Goal: Transaction & Acquisition: Purchase product/service

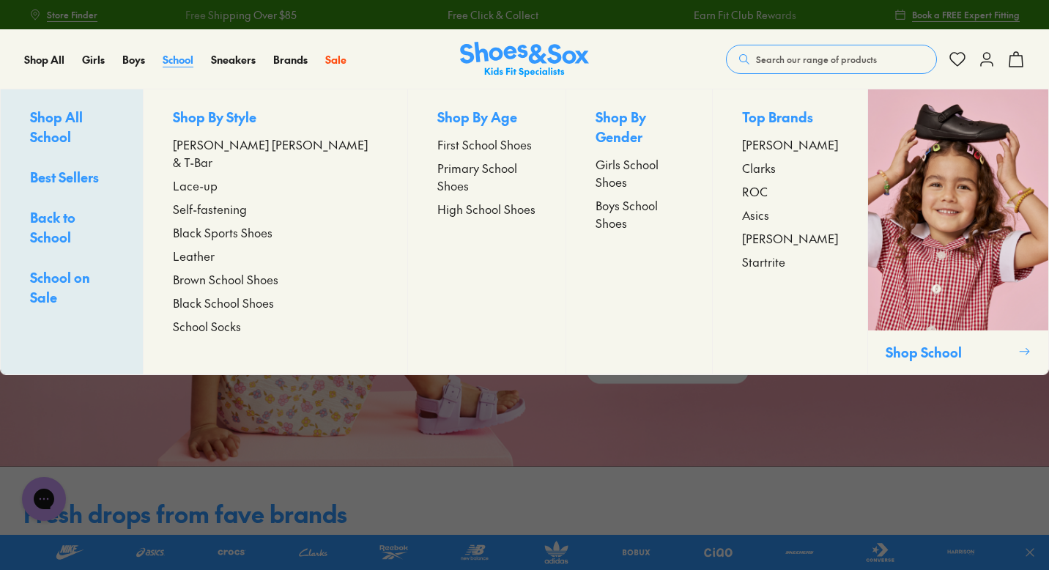
click at [174, 62] on span "School" at bounding box center [178, 59] width 31 height 15
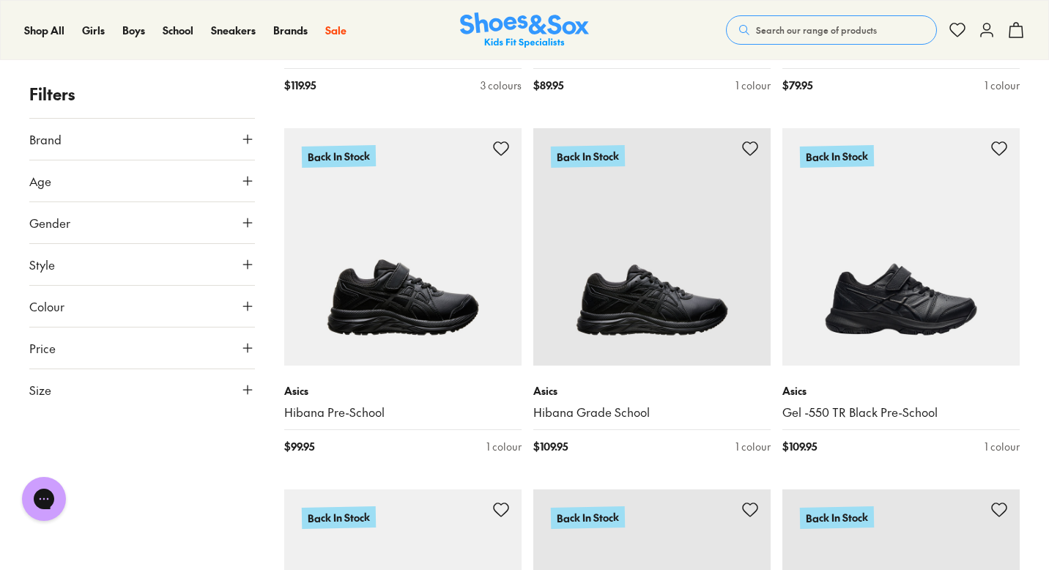
scroll to position [1282, 0]
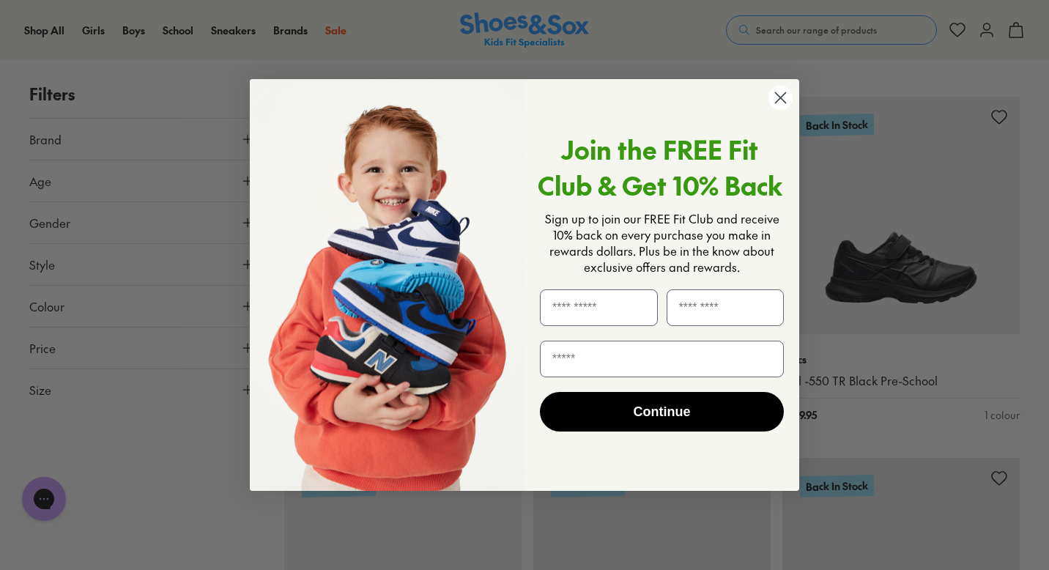
click at [781, 106] on circle "Close dialog" at bounding box center [780, 98] width 24 height 24
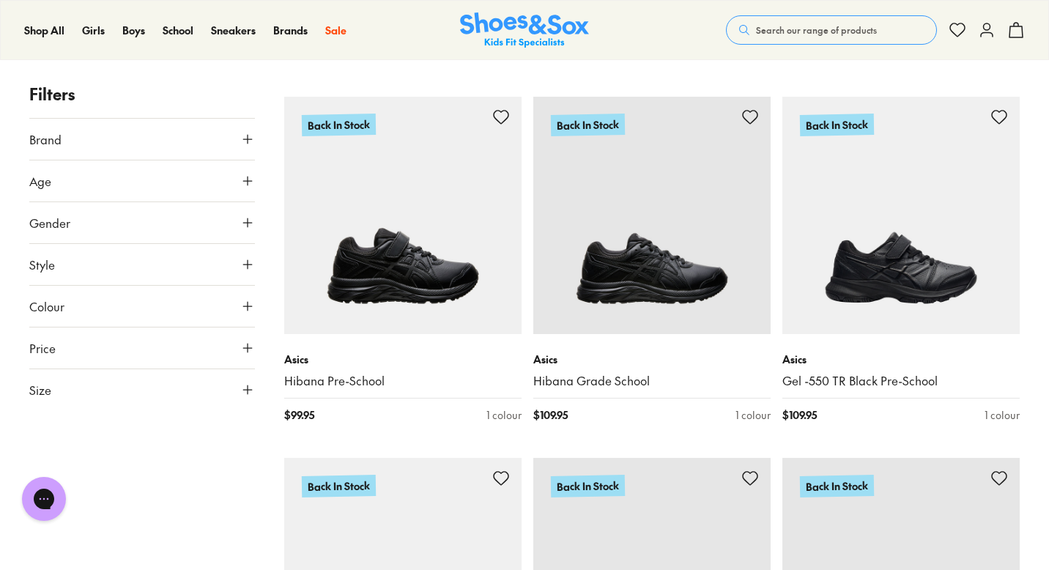
click at [252, 222] on use at bounding box center [247, 222] width 9 height 9
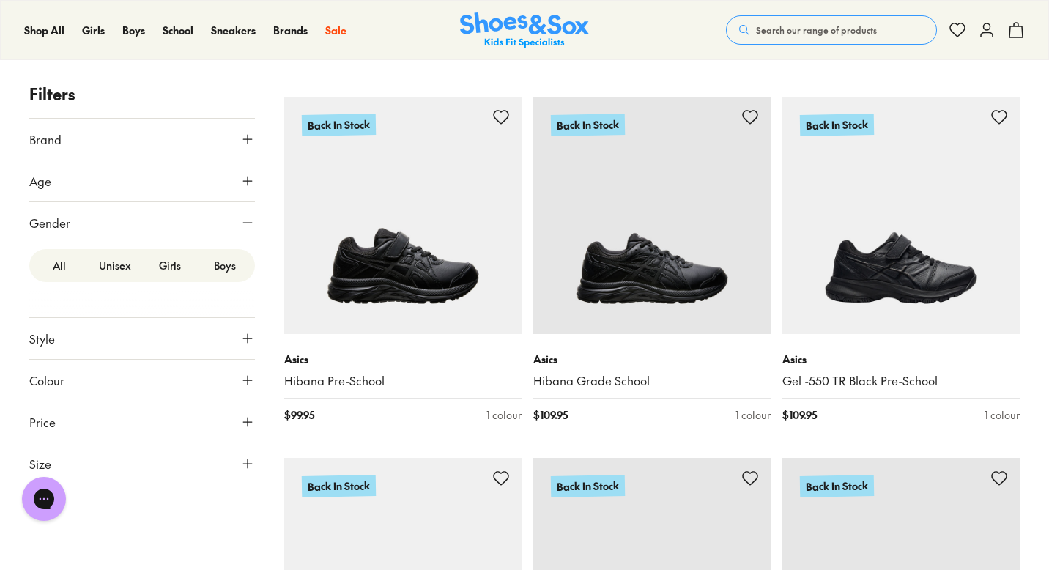
click at [173, 269] on label "Girls" at bounding box center [170, 265] width 55 height 27
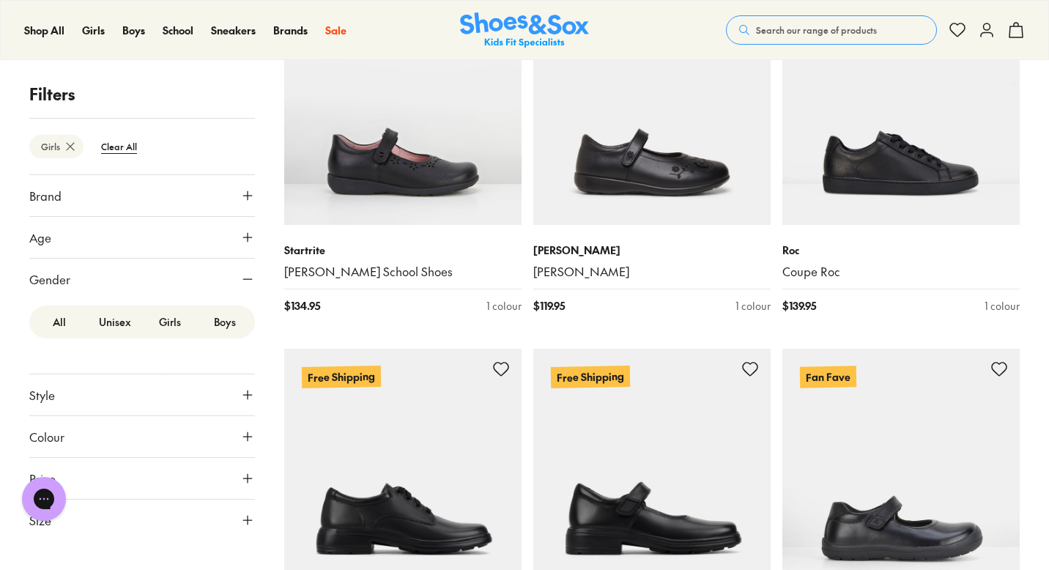
scroll to position [317, 0]
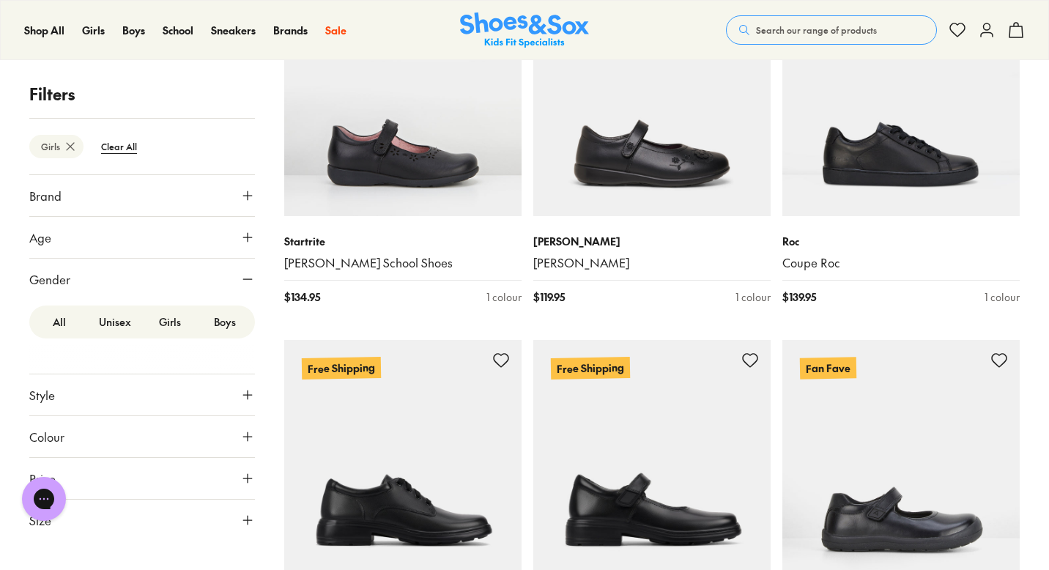
click at [248, 482] on icon at bounding box center [247, 478] width 15 height 15
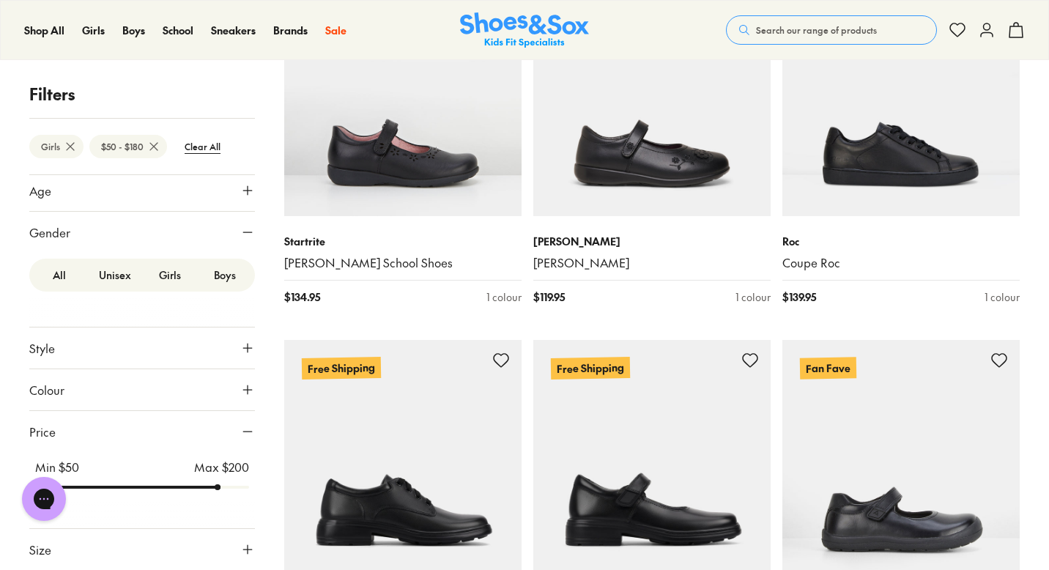
scroll to position [108, 0]
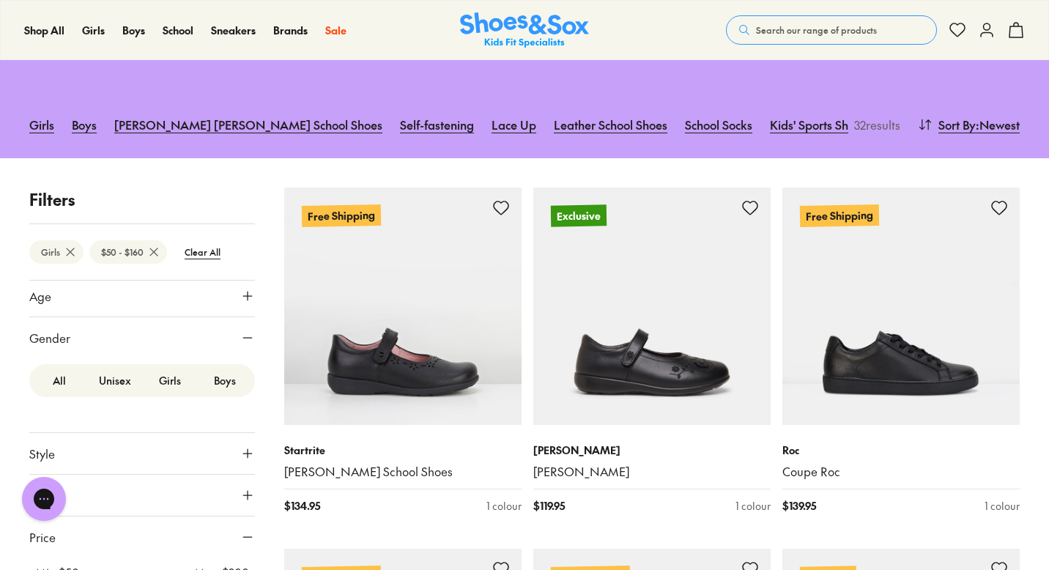
drag, startPoint x: 241, startPoint y: 489, endPoint x: 182, endPoint y: 488, distance: 59.3
click at [182, 488] on button "Colour" at bounding box center [142, 495] width 226 height 41
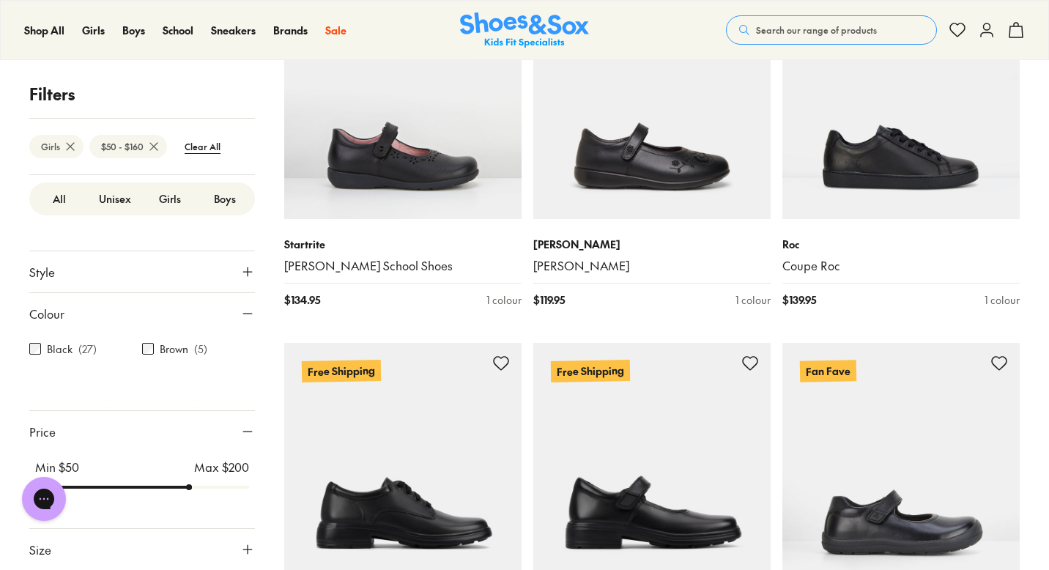
scroll to position [313, 0]
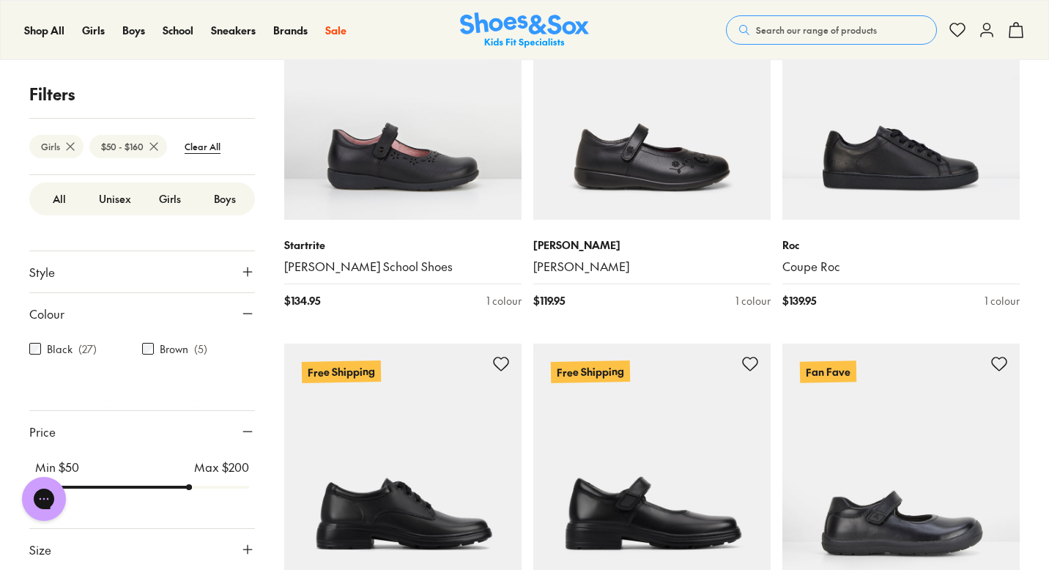
click at [185, 494] on div "Min $ 50 Max $ 200" at bounding box center [142, 475] width 226 height 47
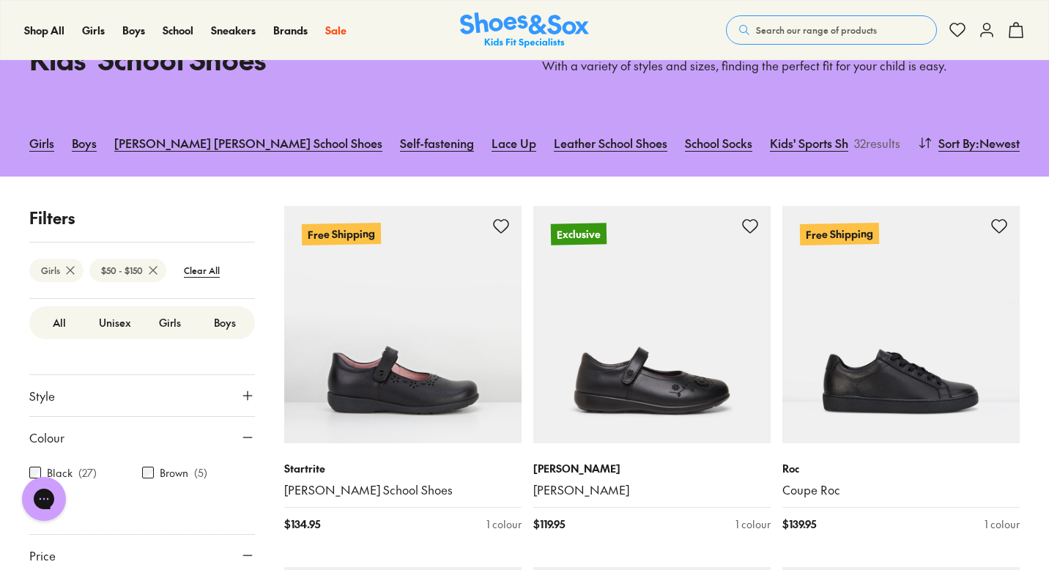
drag, startPoint x: 185, startPoint y: 489, endPoint x: 167, endPoint y: 489, distance: 18.3
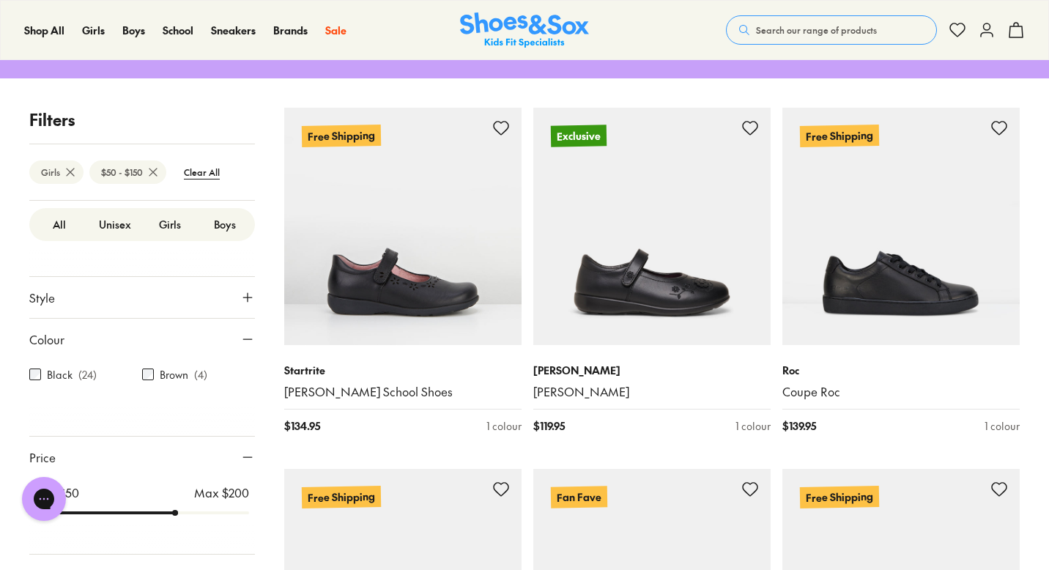
scroll to position [273, 0]
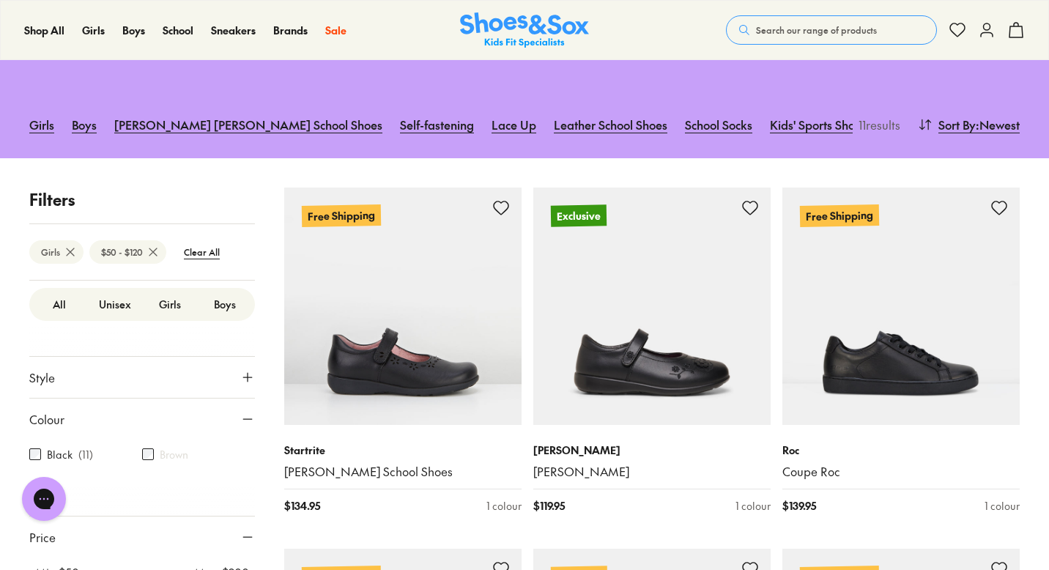
drag, startPoint x: 167, startPoint y: 486, endPoint x: 133, endPoint y: 491, distance: 34.0
type input "***"
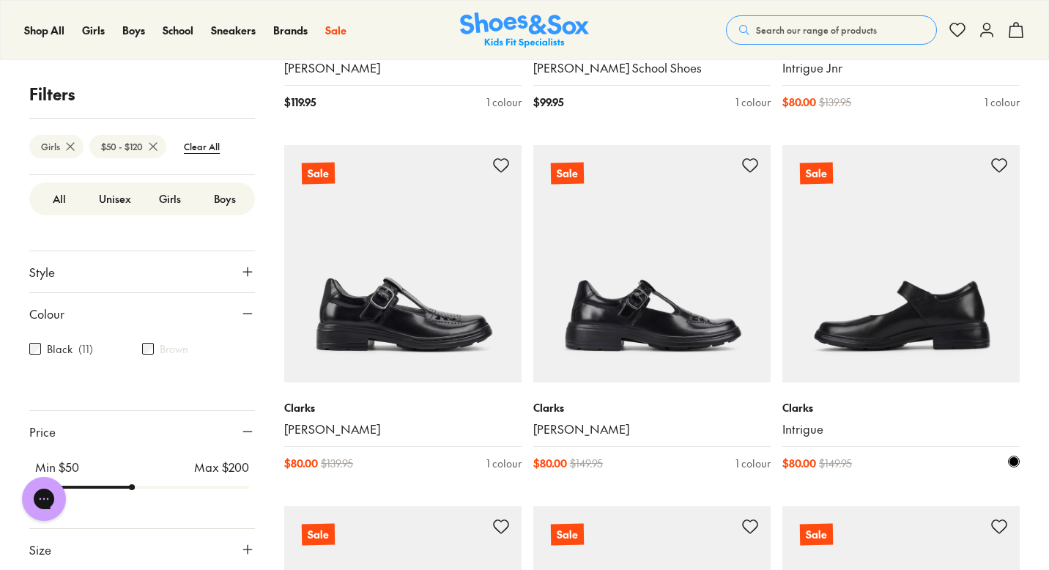
scroll to position [513, 0]
click at [890, 296] on img at bounding box center [900, 262] width 237 height 237
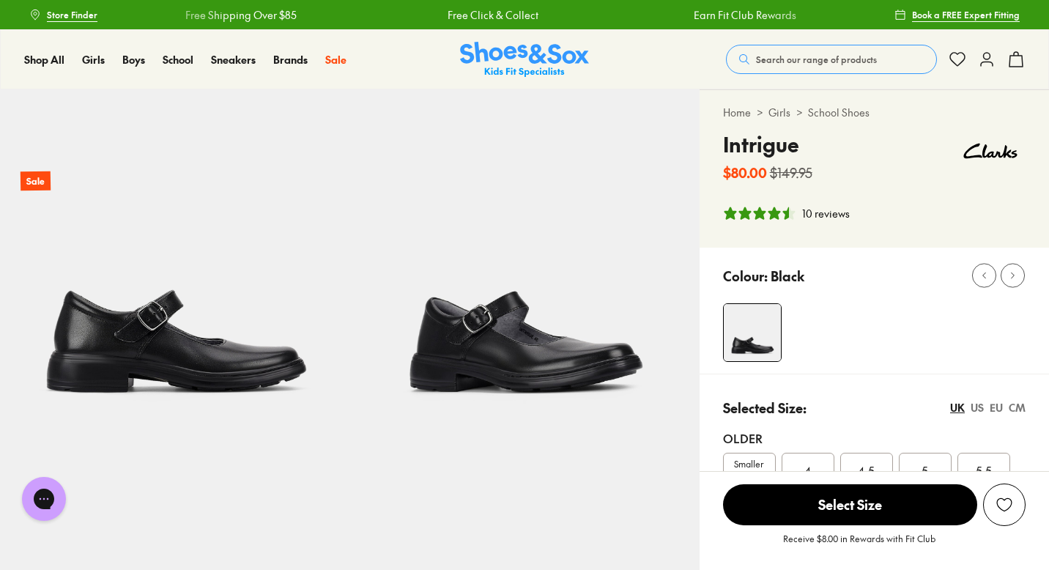
click at [887, 293] on div "Colour: Black" at bounding box center [873, 311] width 349 height 126
select select "*"
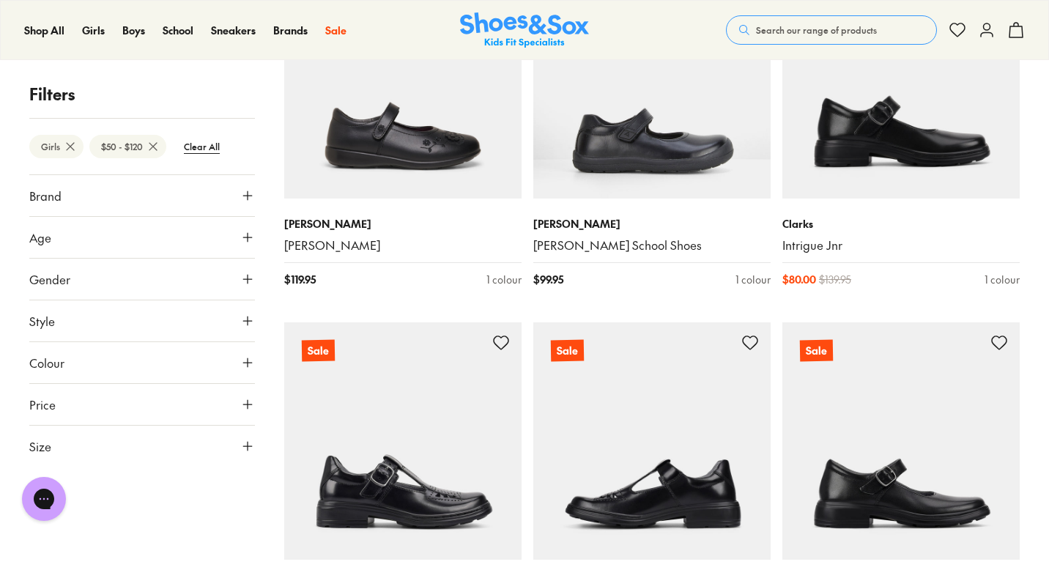
scroll to position [332, 0]
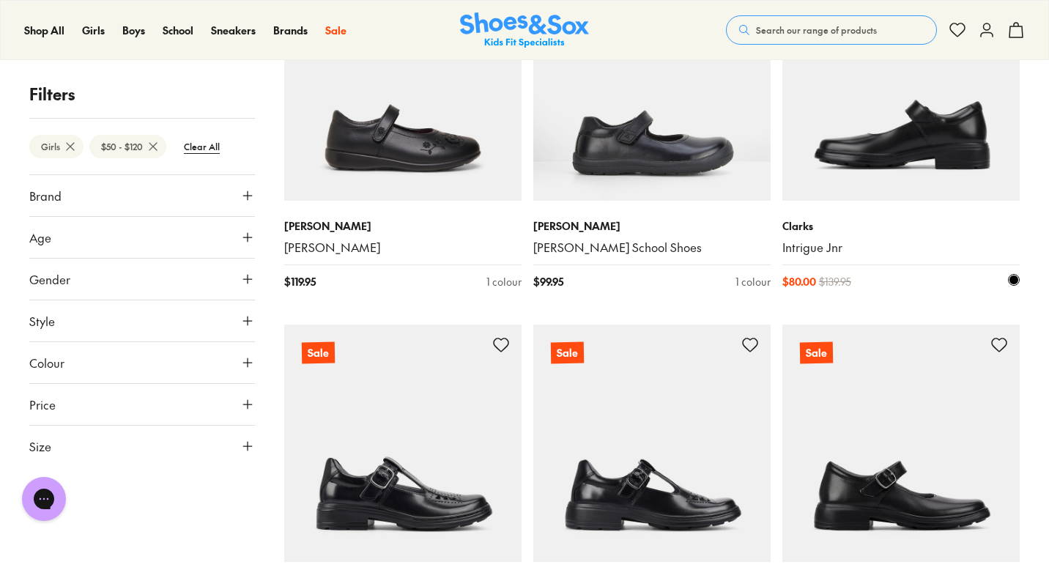
click at [901, 146] on img at bounding box center [900, 81] width 237 height 237
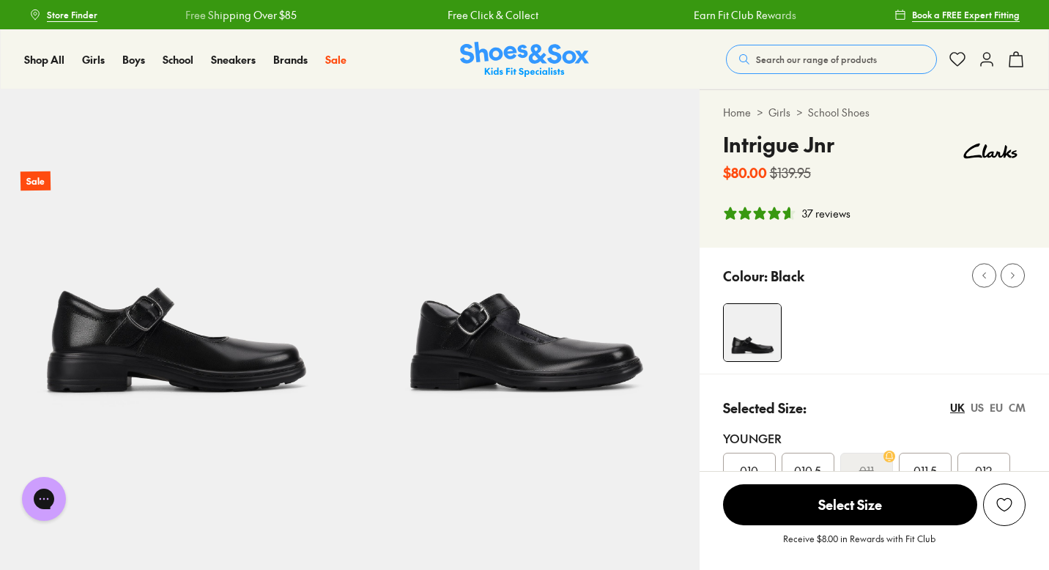
select select "*"
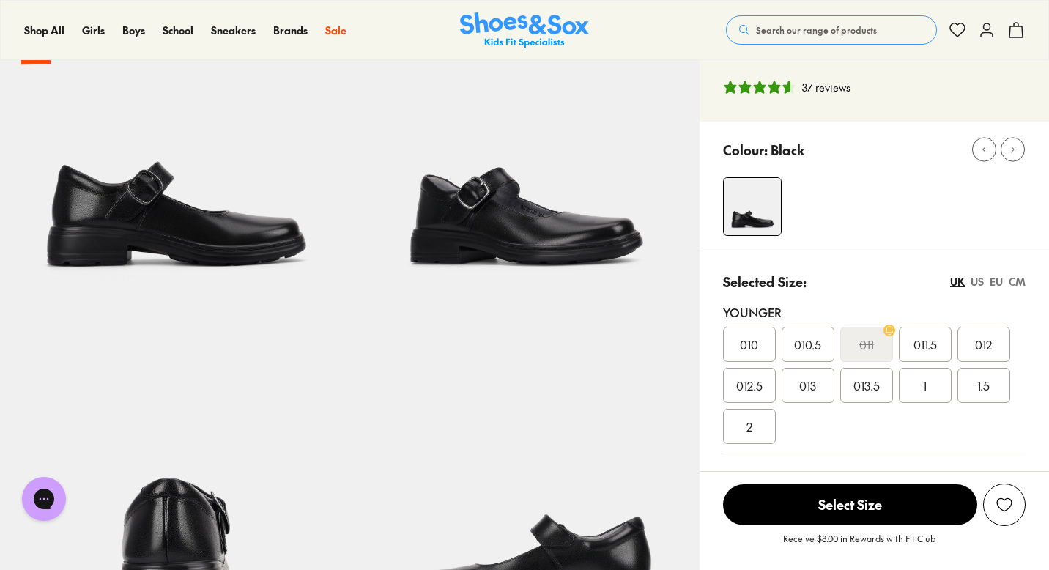
scroll to position [214, 0]
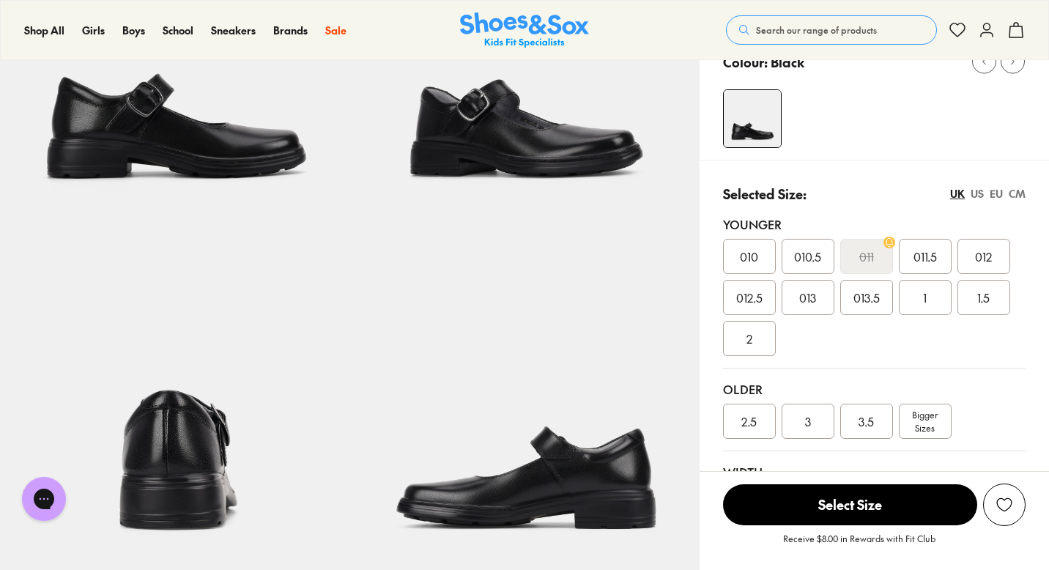
click at [923, 299] on span "1" at bounding box center [925, 298] width 4 height 18
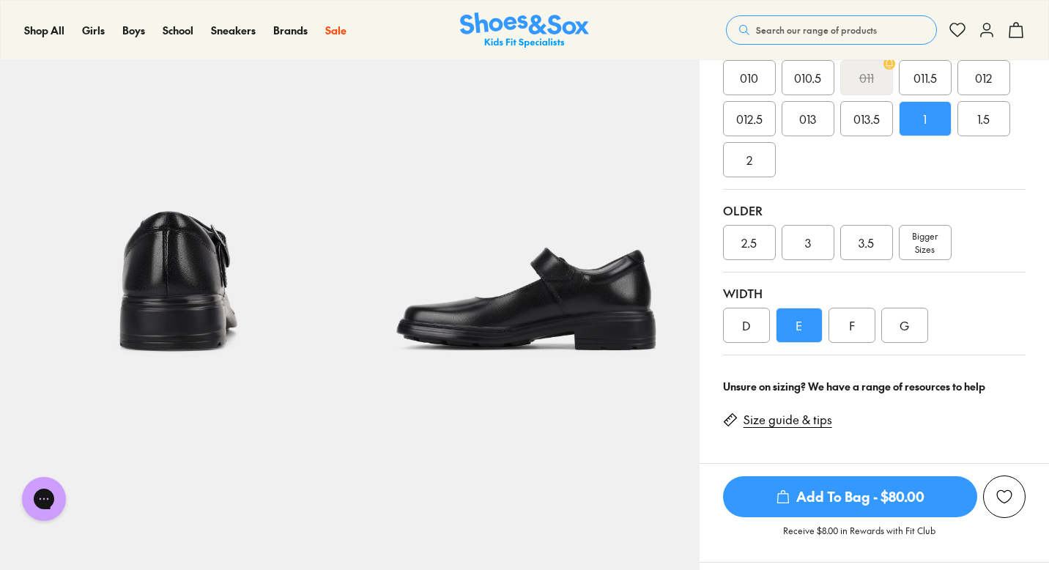
scroll to position [392, 0]
click at [986, 42] on button at bounding box center [987, 30] width 18 height 32
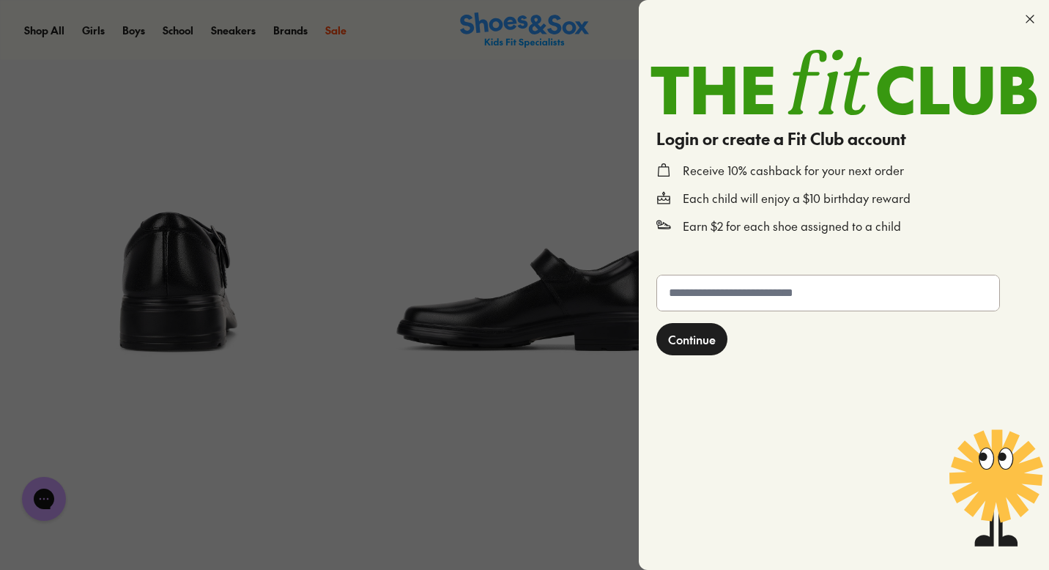
click at [745, 319] on form "Continue" at bounding box center [843, 413] width 387 height 289
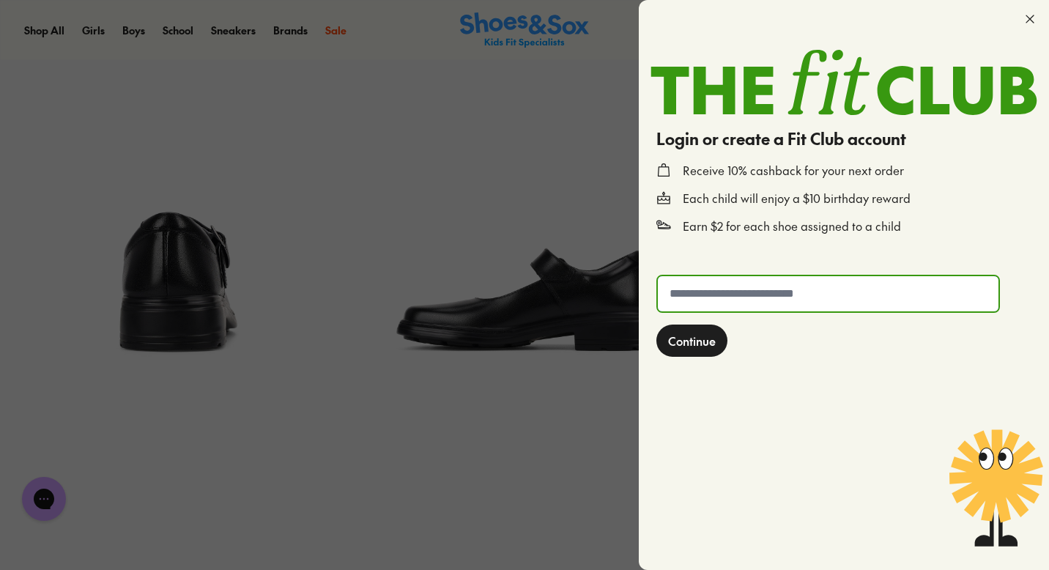
click at [753, 302] on input "text" at bounding box center [828, 293] width 341 height 35
type input "**********"
click at [656, 324] on button "Continue" at bounding box center [691, 340] width 71 height 32
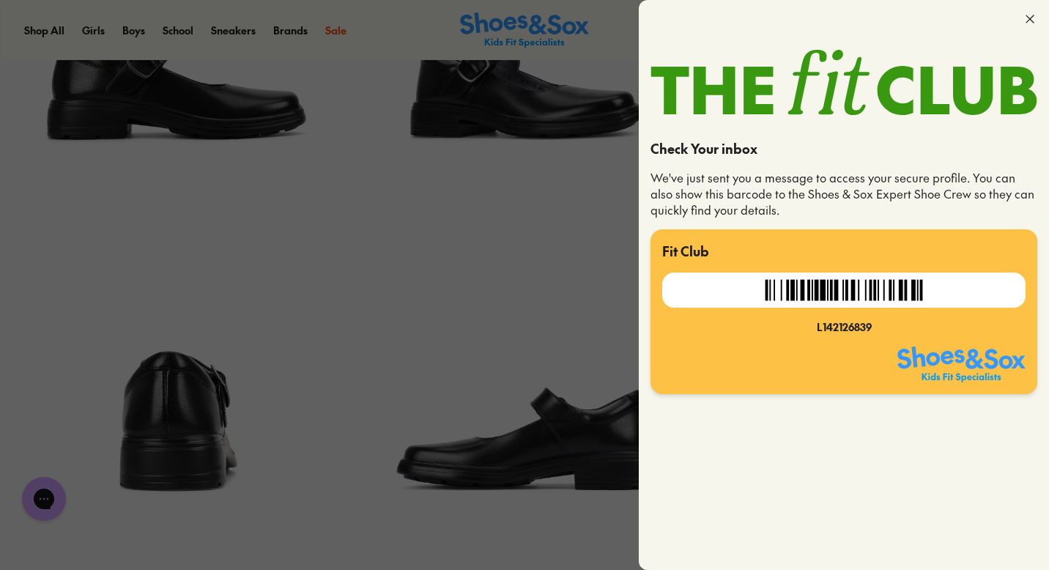
scroll to position [379, 0]
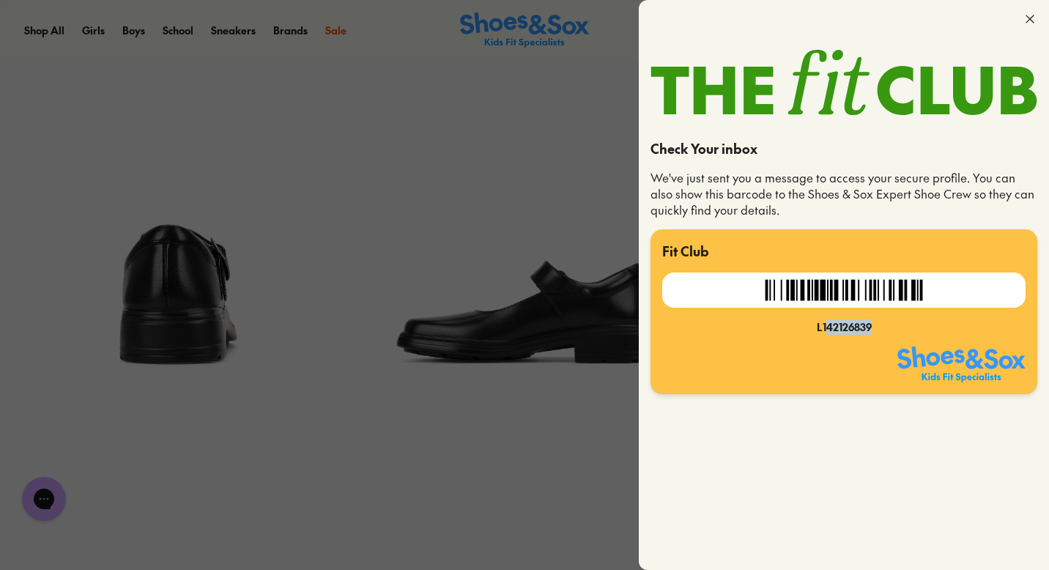
drag, startPoint x: 879, startPoint y: 330, endPoint x: 825, endPoint y: 327, distance: 54.3
click at [825, 327] on div "L142126839" at bounding box center [843, 326] width 363 height 15
drag, startPoint x: 814, startPoint y: 331, endPoint x: 885, endPoint y: 324, distance: 71.4
click at [885, 324] on div "L142126839" at bounding box center [843, 326] width 363 height 15
click at [1028, 22] on icon at bounding box center [1029, 19] width 15 height 15
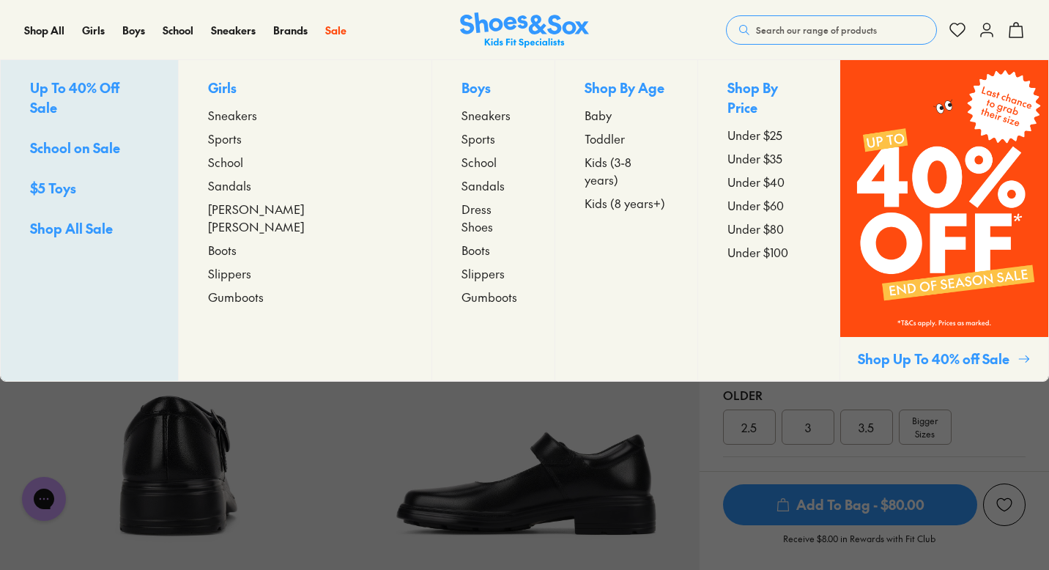
scroll to position [0, 0]
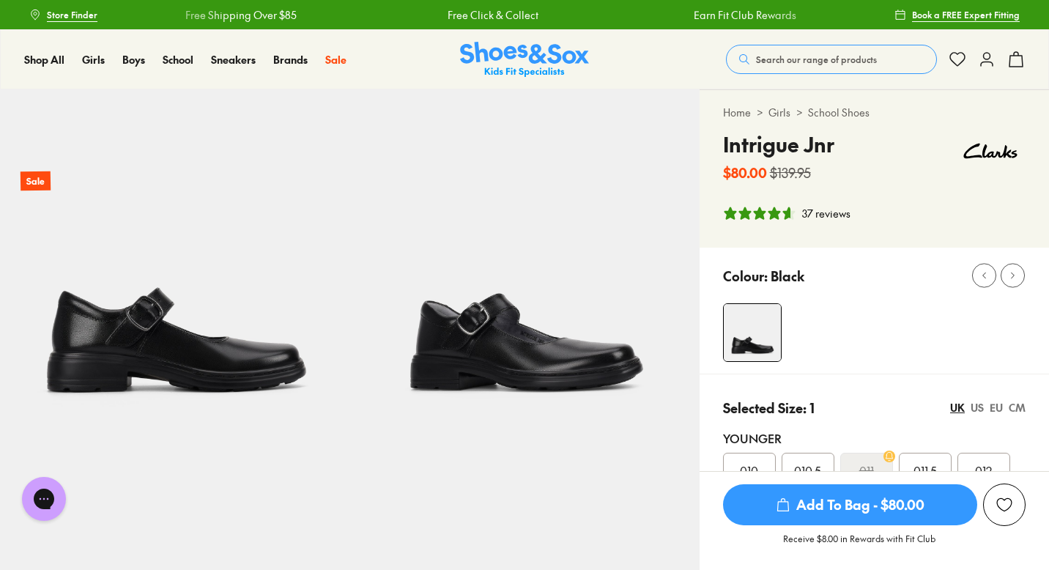
click at [986, 62] on icon at bounding box center [987, 60] width 18 height 18
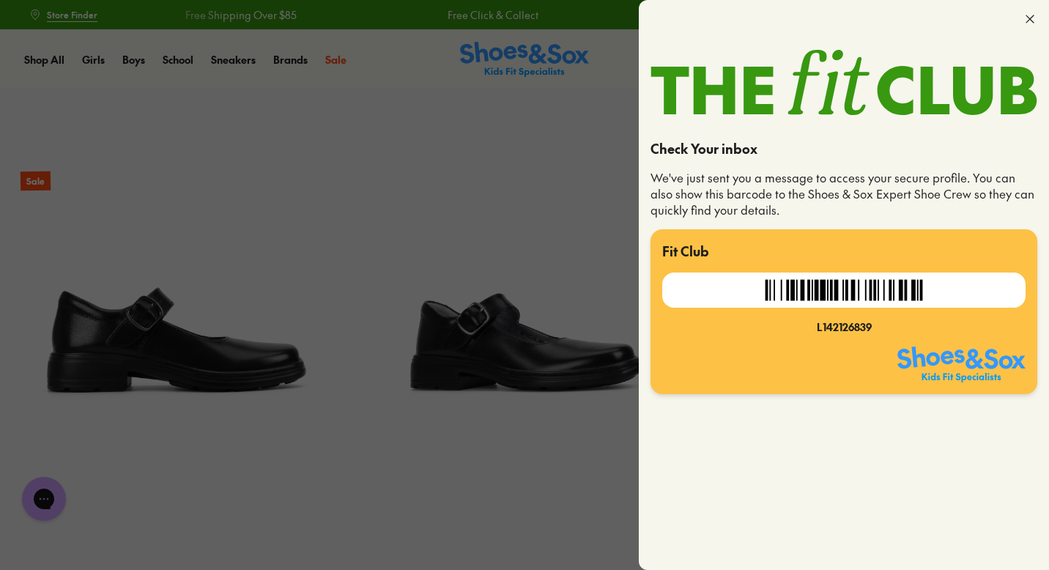
click at [1028, 18] on use at bounding box center [1029, 18] width 7 height 7
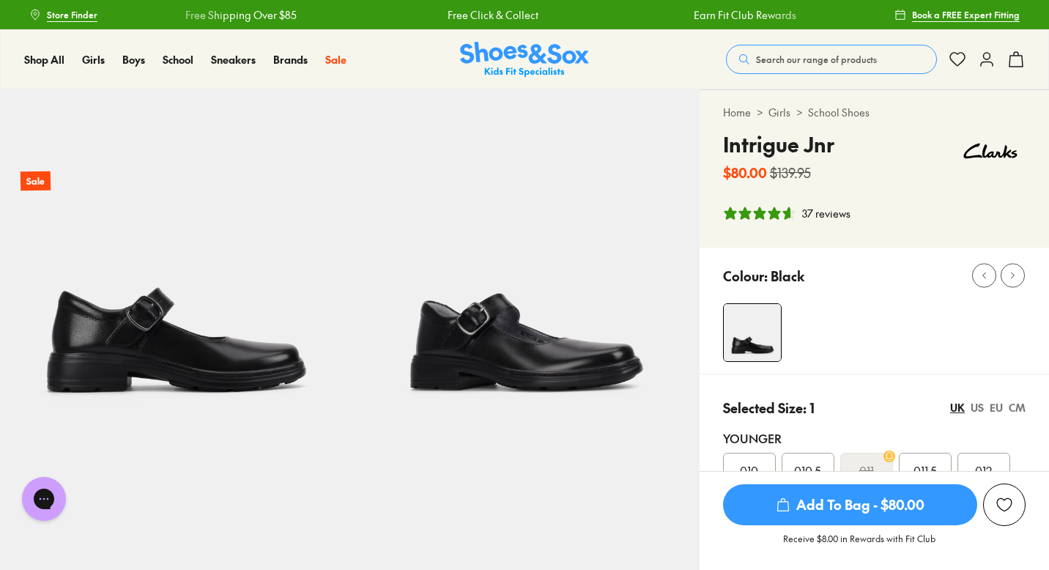
click at [990, 64] on icon at bounding box center [987, 60] width 18 height 18
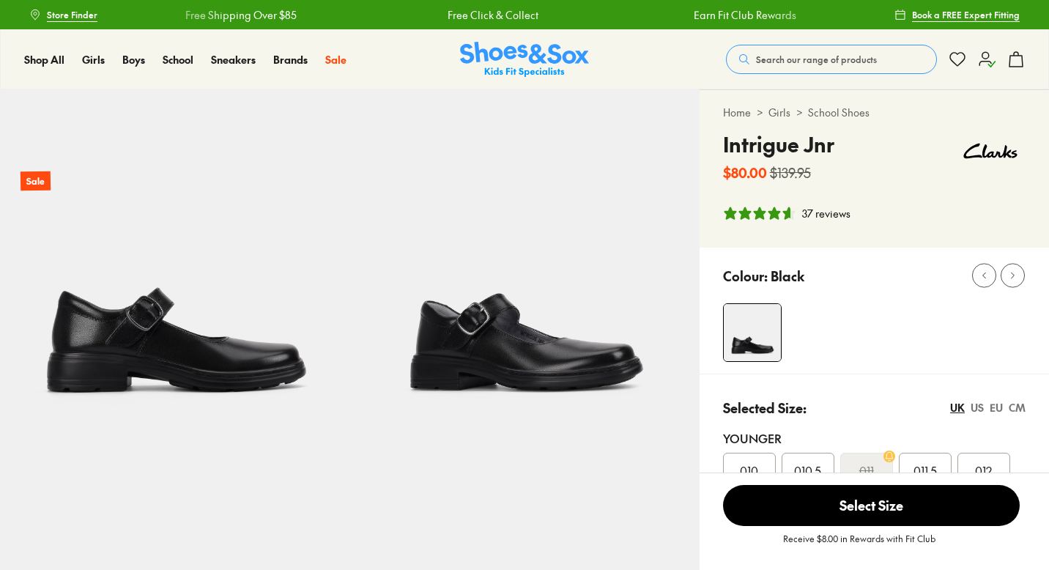
select select "*"
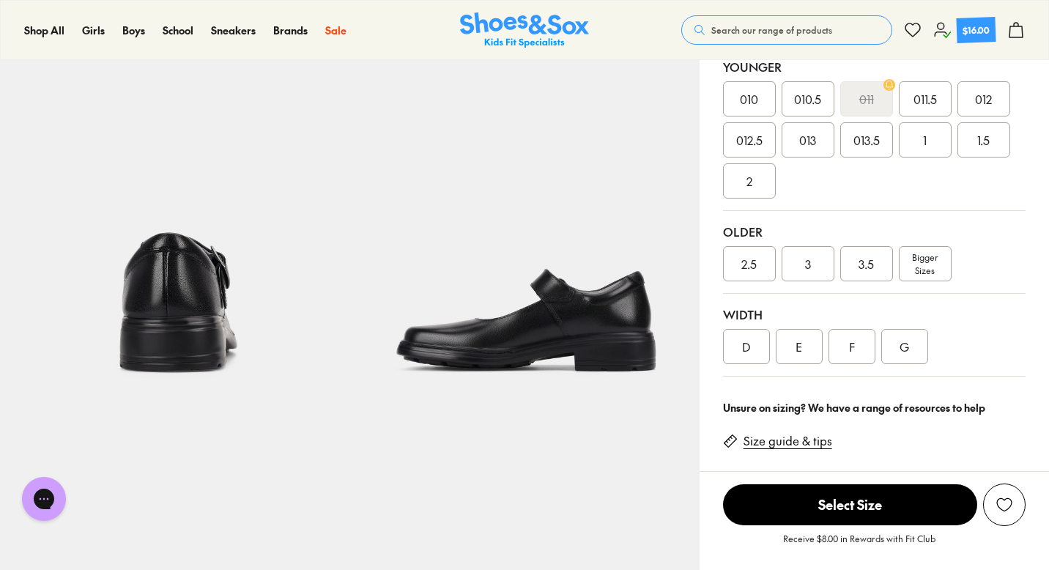
scroll to position [373, 0]
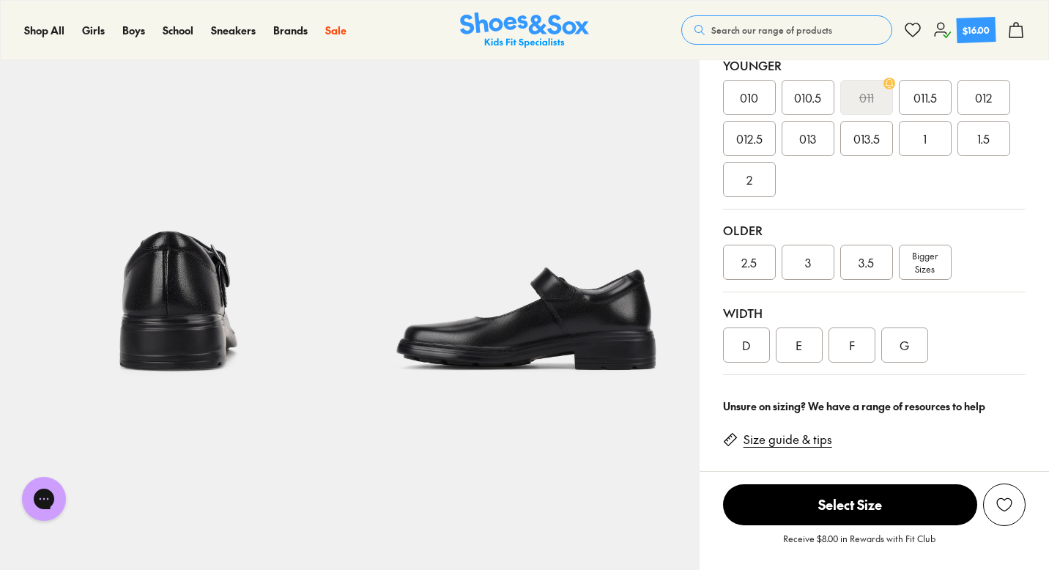
click at [792, 352] on div "E" at bounding box center [799, 344] width 47 height 35
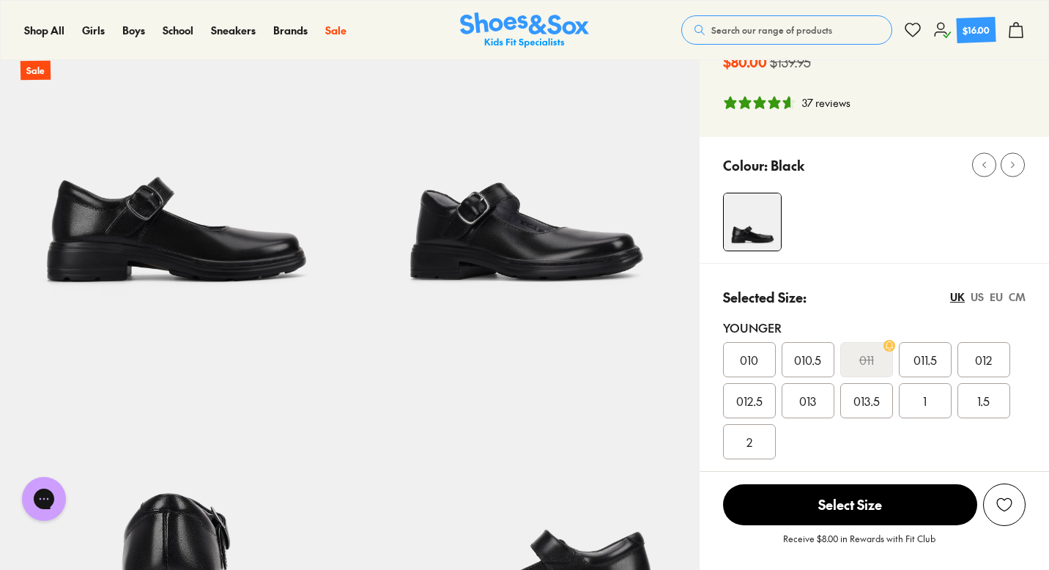
scroll to position [110, 0]
click at [924, 406] on span "1" at bounding box center [925, 402] width 4 height 18
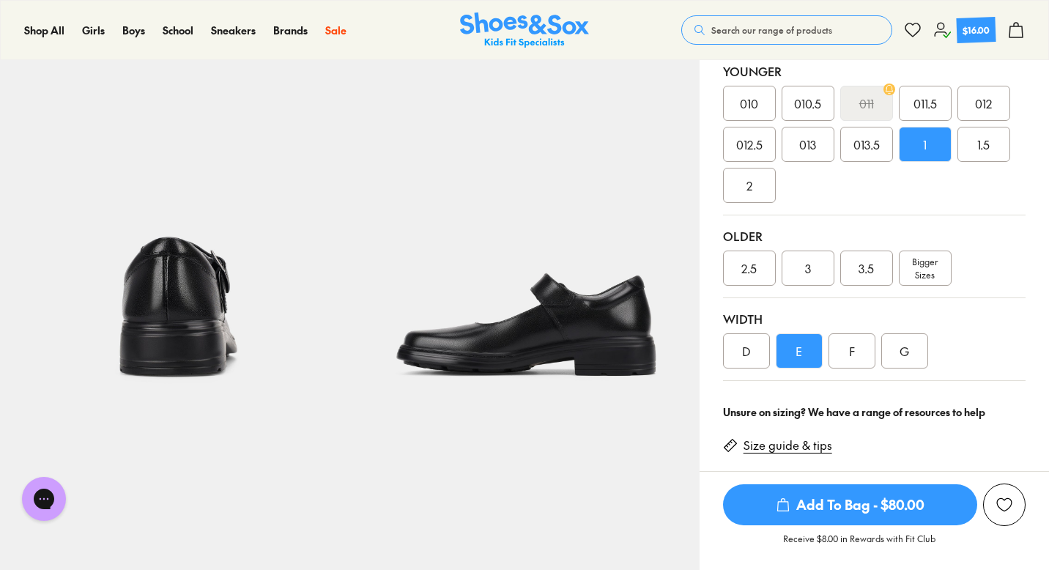
scroll to position [371, 0]
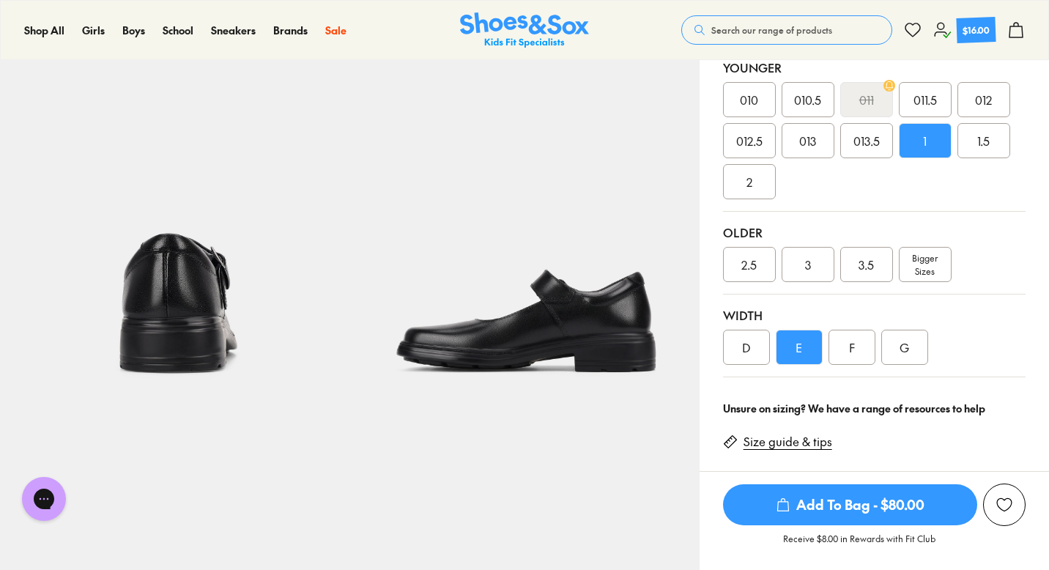
click at [830, 506] on span "Add To Bag - $80.00" at bounding box center [850, 504] width 254 height 41
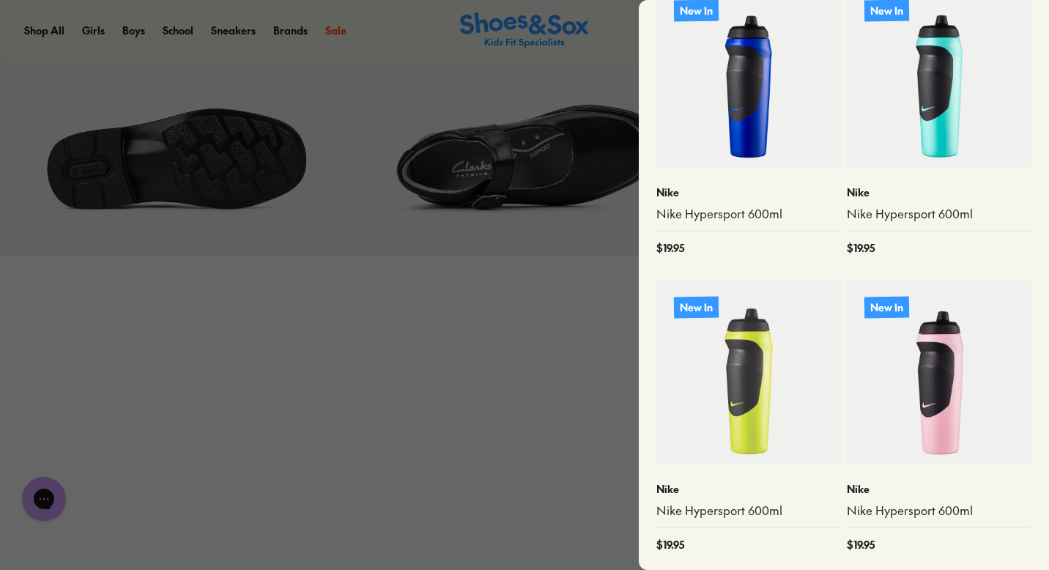
scroll to position [896, 0]
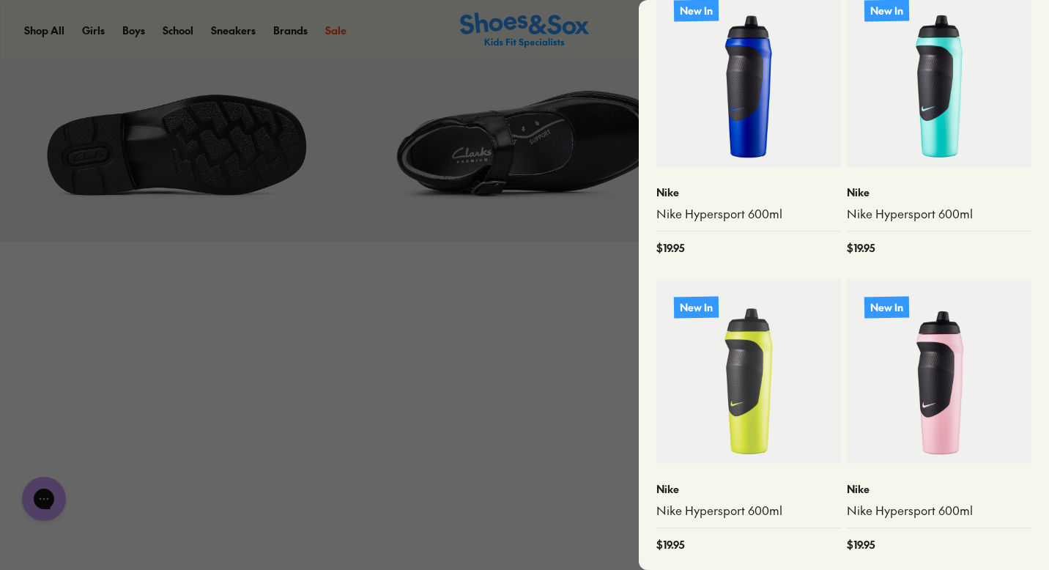
click at [529, 378] on div at bounding box center [524, 285] width 1049 height 570
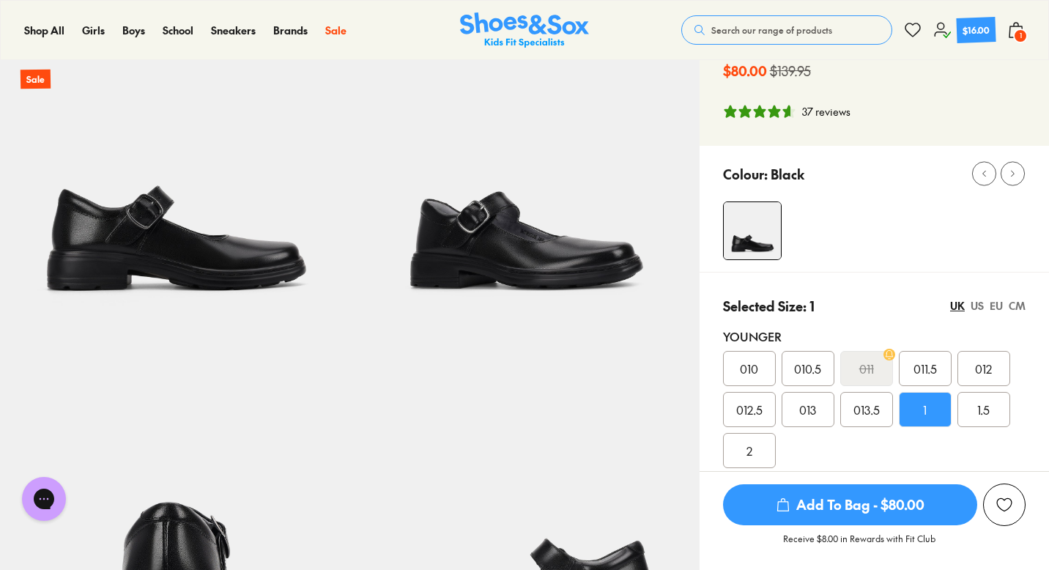
scroll to position [104, 0]
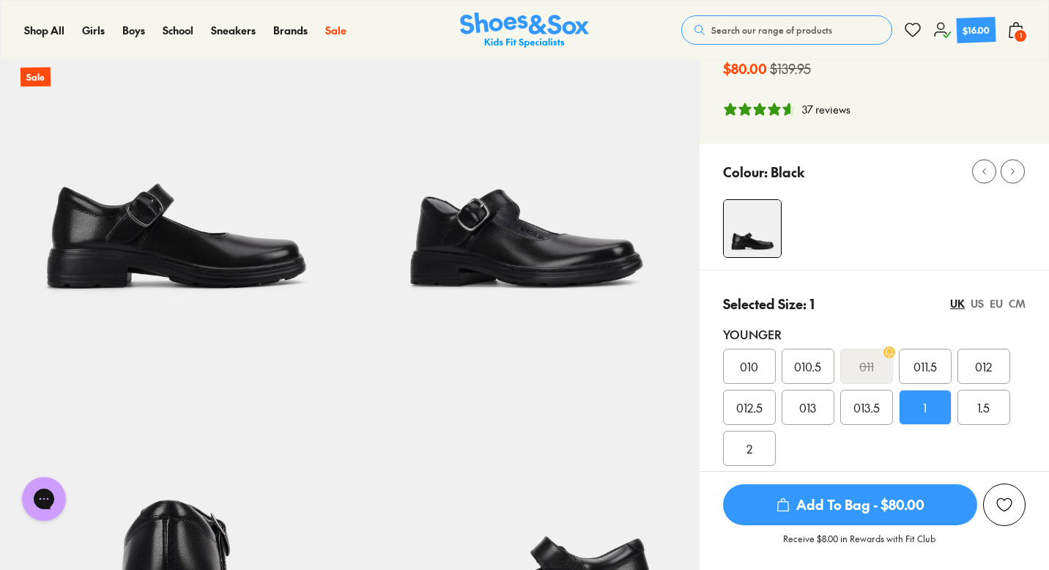
click at [1016, 37] on span "1" at bounding box center [1020, 36] width 15 height 15
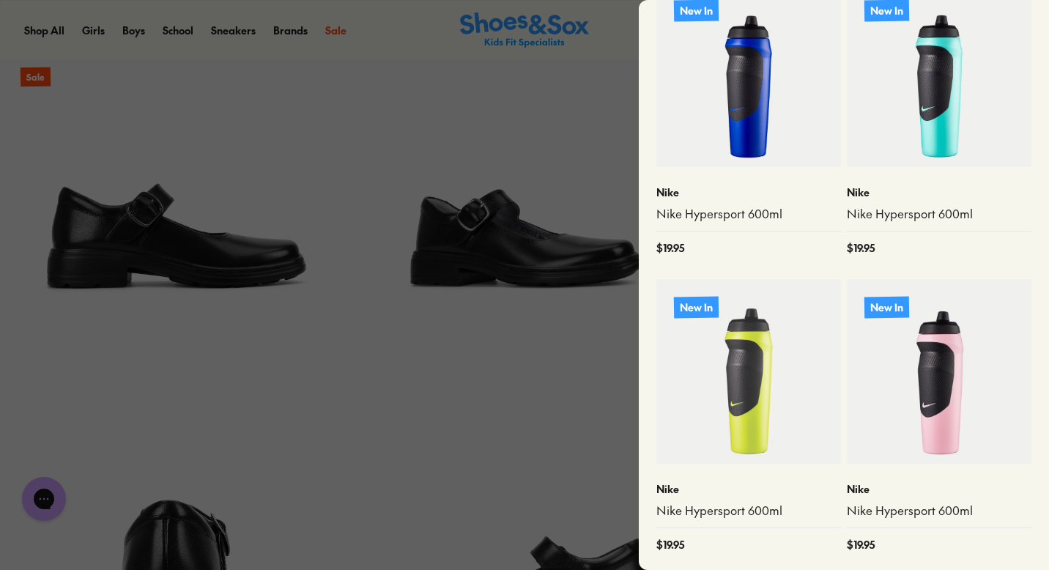
click at [1016, 37] on img at bounding box center [939, 74] width 185 height 185
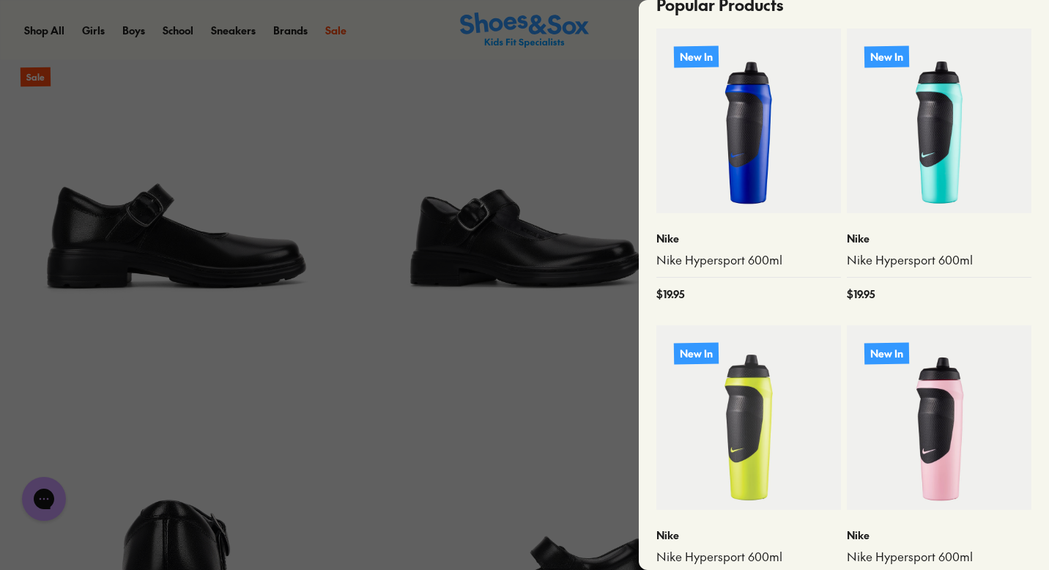
scroll to position [382, 0]
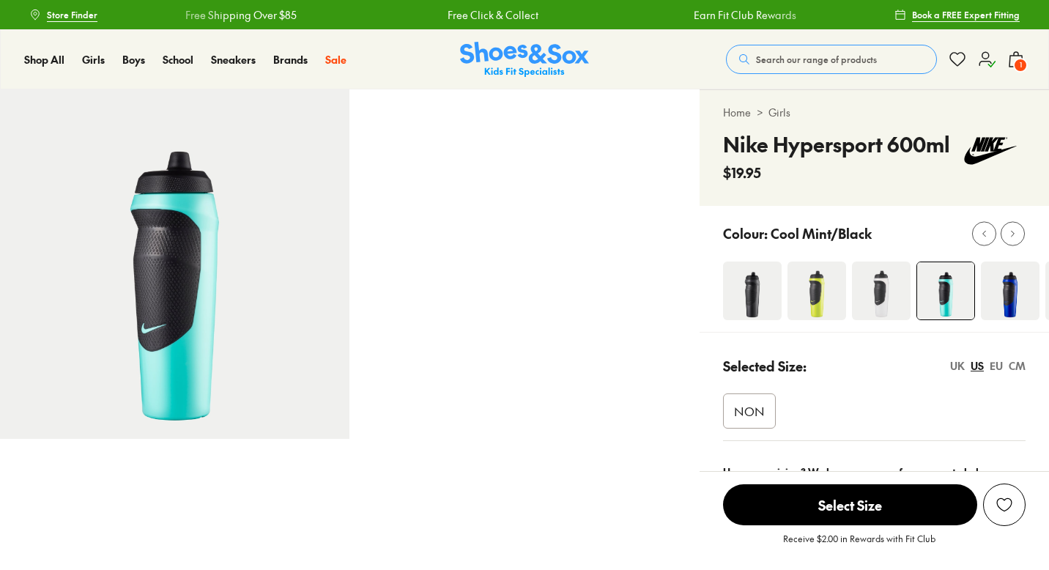
select select "*"
click at [1023, 57] on icon at bounding box center [1016, 60] width 18 height 18
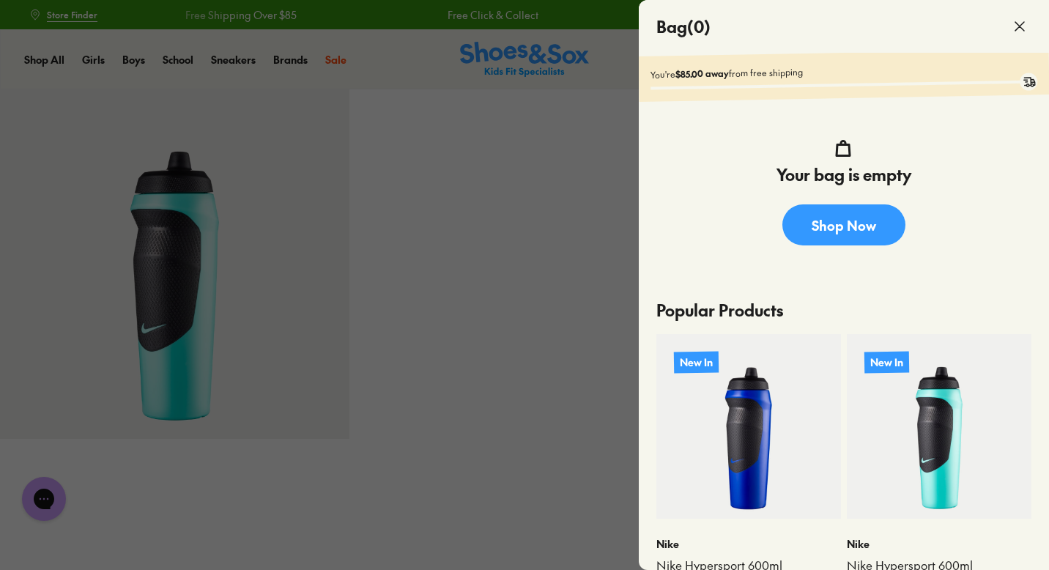
click at [1021, 28] on use at bounding box center [1019, 26] width 9 height 9
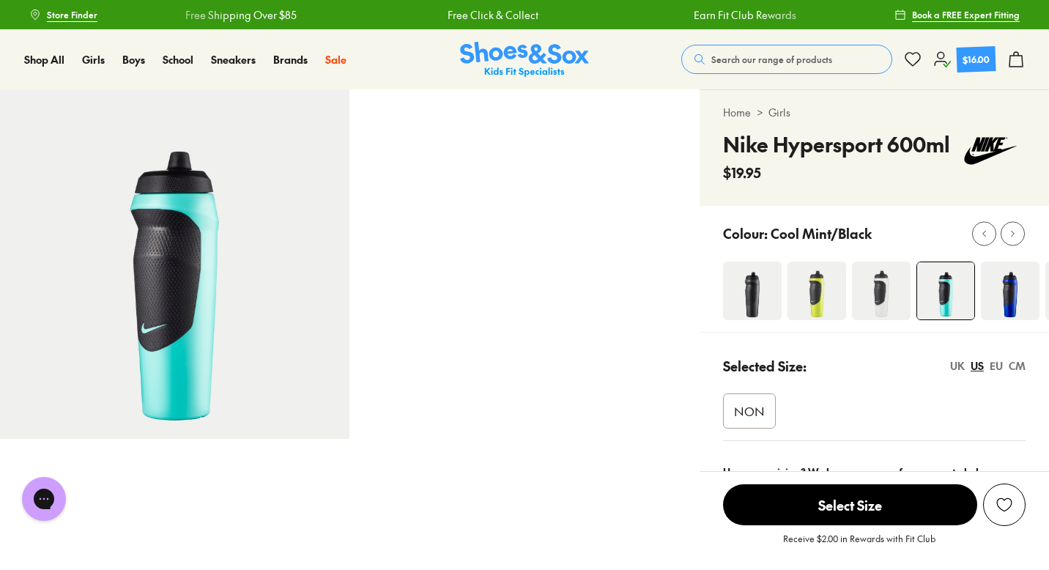
click at [777, 56] on span "Search our range of products" at bounding box center [771, 59] width 121 height 13
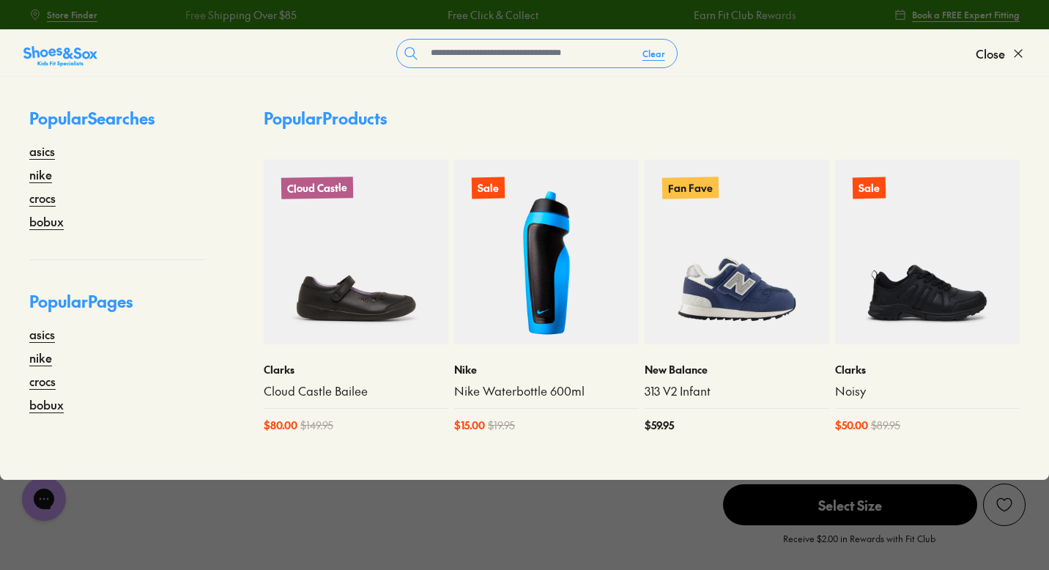
click at [1019, 53] on use at bounding box center [1017, 53] width 7 height 7
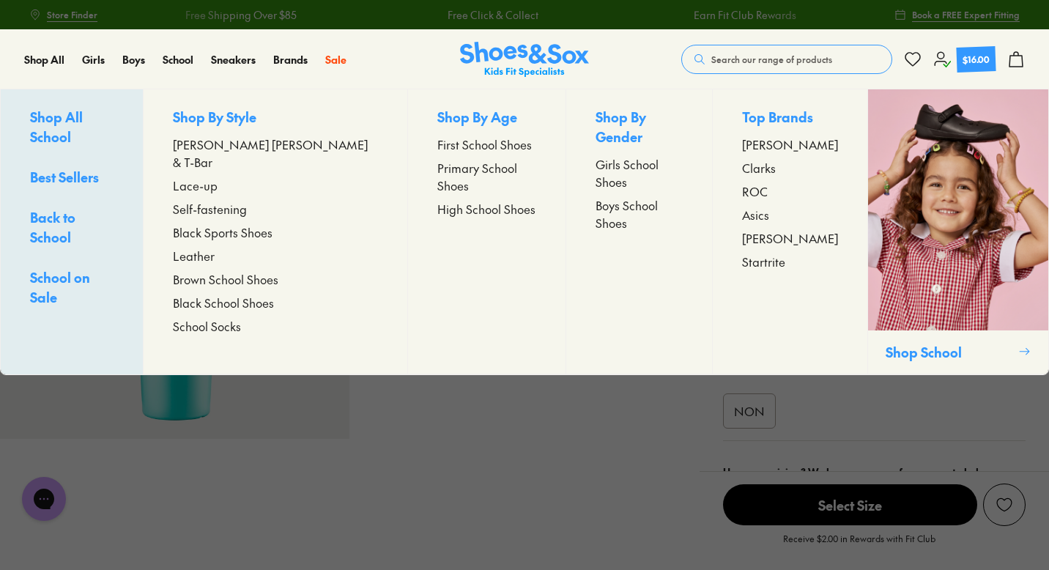
click at [74, 268] on span "School on Sale" at bounding box center [60, 287] width 60 height 38
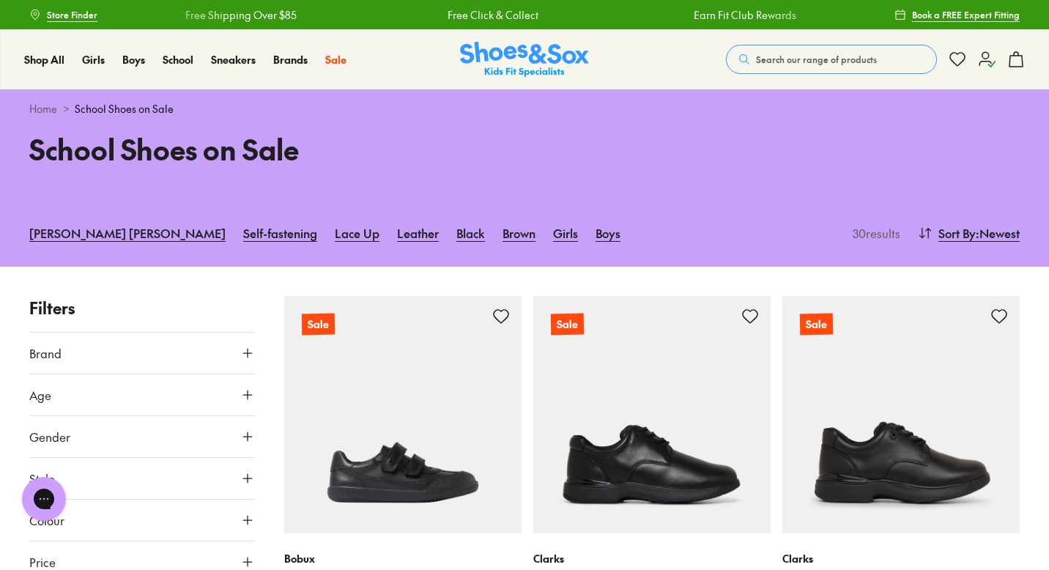
click at [162, 445] on button "Gender" at bounding box center [142, 436] width 226 height 41
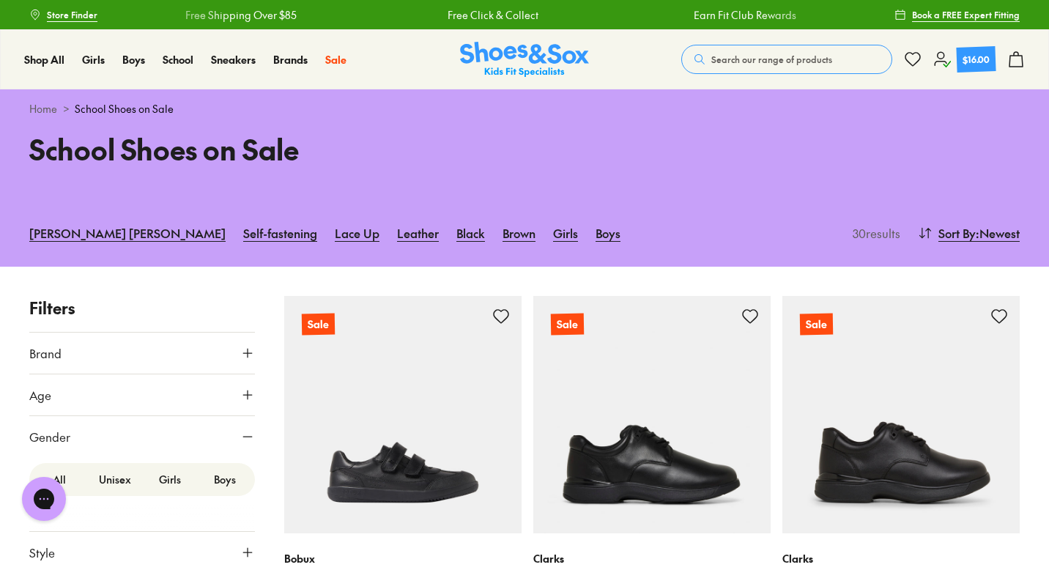
click at [176, 482] on label "Girls" at bounding box center [170, 479] width 55 height 27
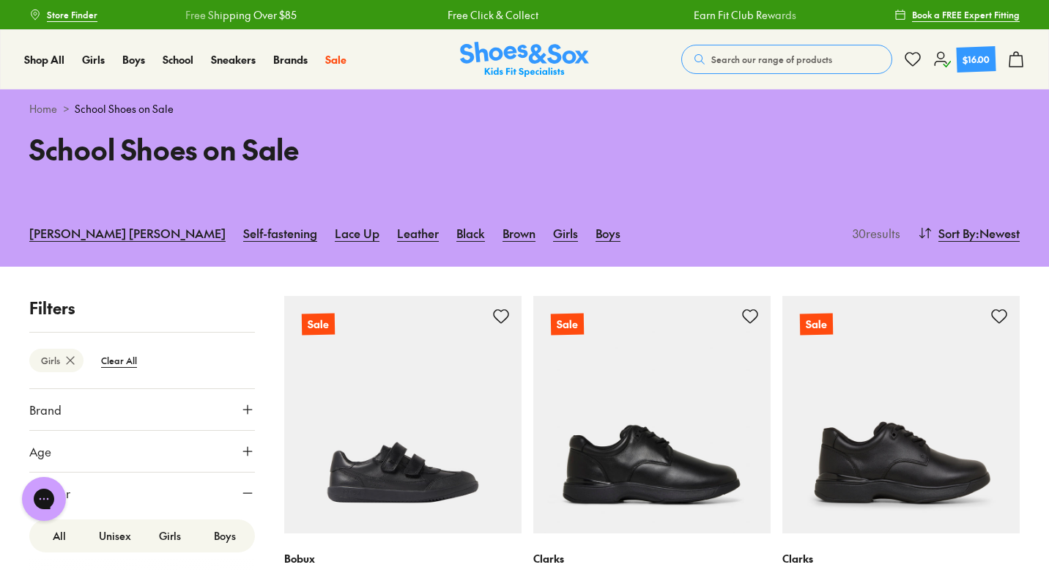
scroll to position [193, 0]
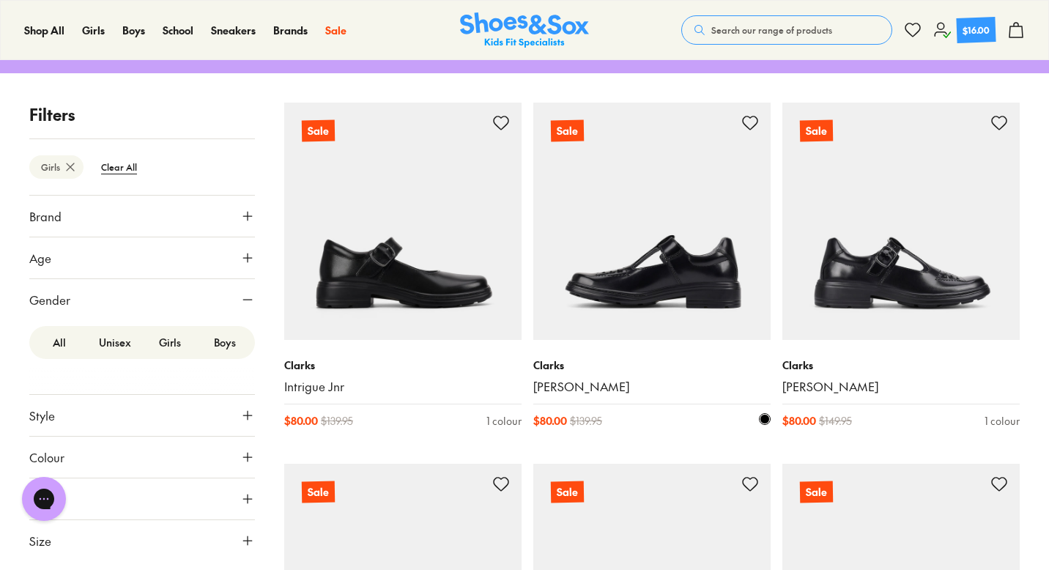
click at [620, 295] on img at bounding box center [651, 221] width 237 height 237
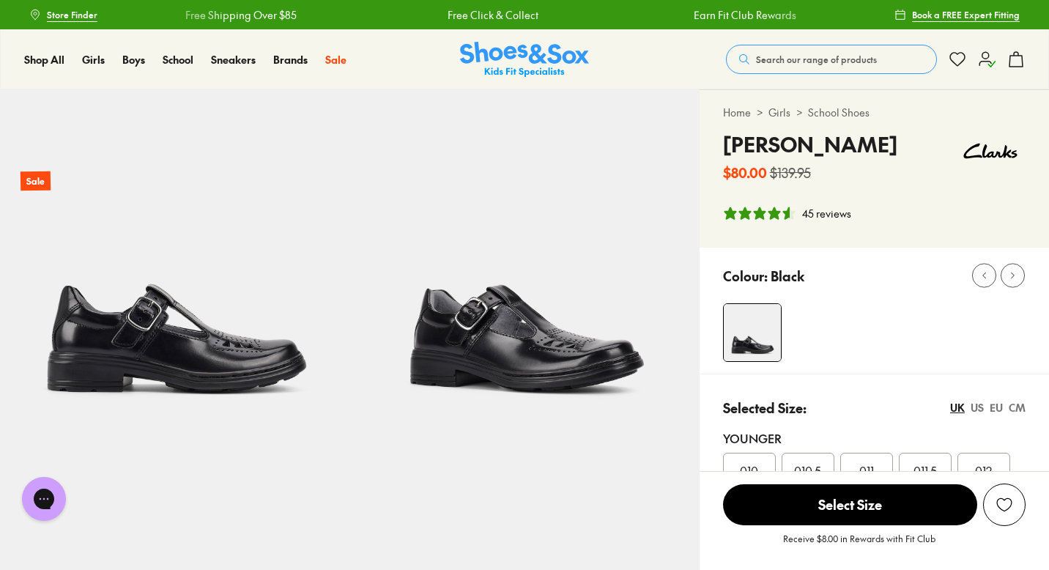
select select "*"
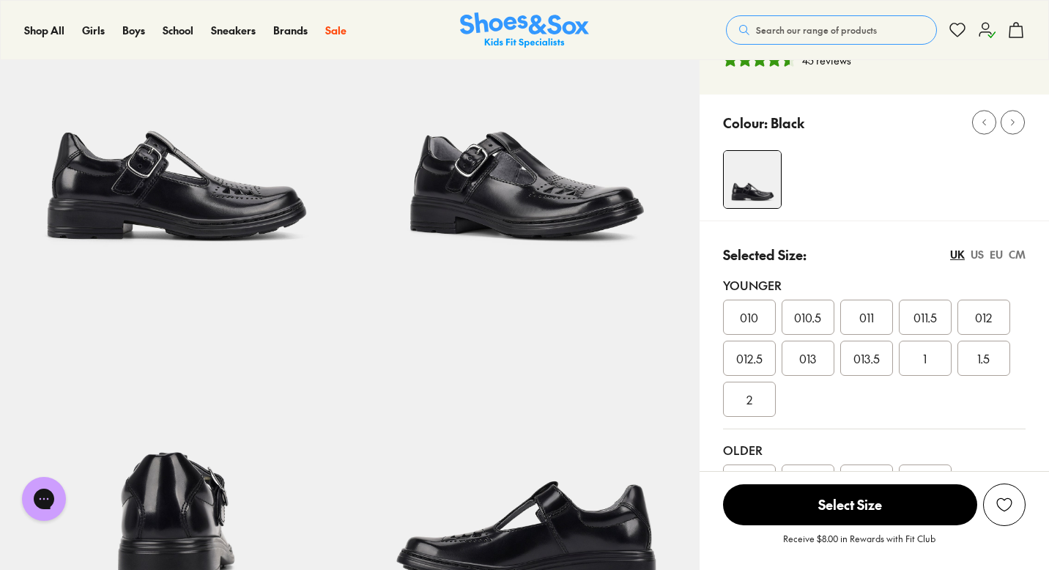
scroll to position [155, 0]
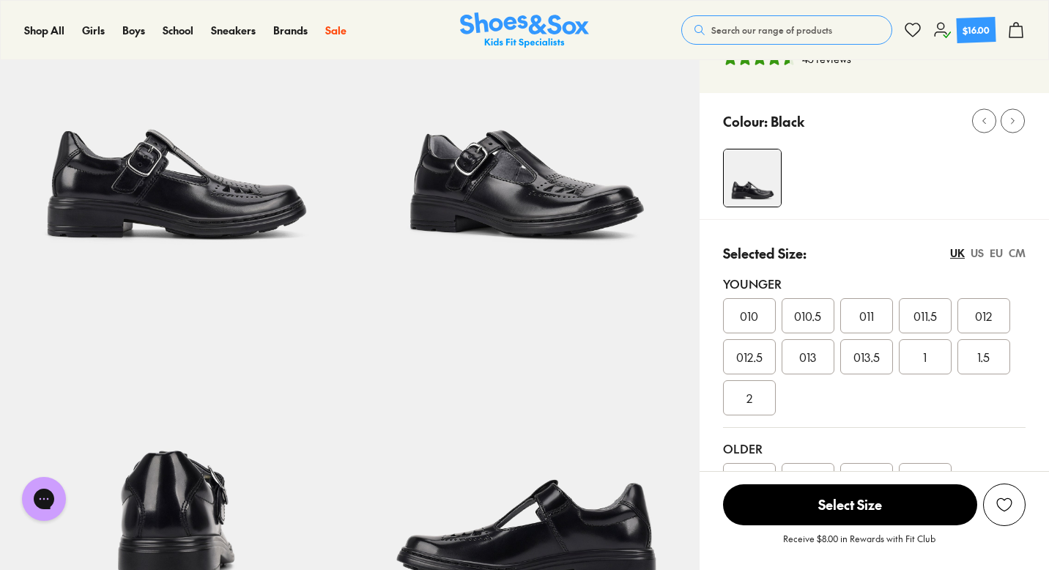
click at [910, 361] on div "1" at bounding box center [925, 356] width 53 height 35
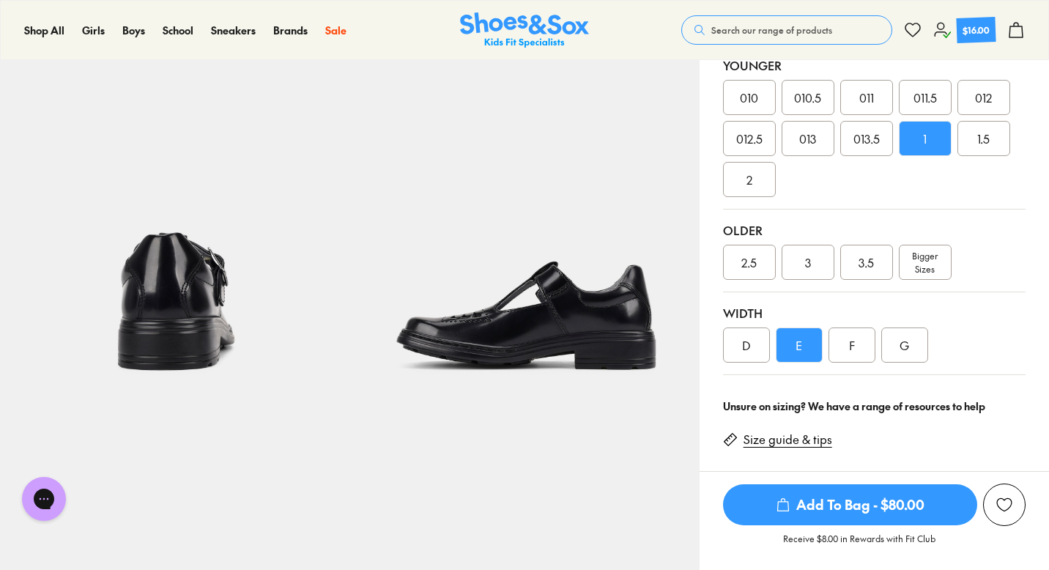
scroll to position [370, 0]
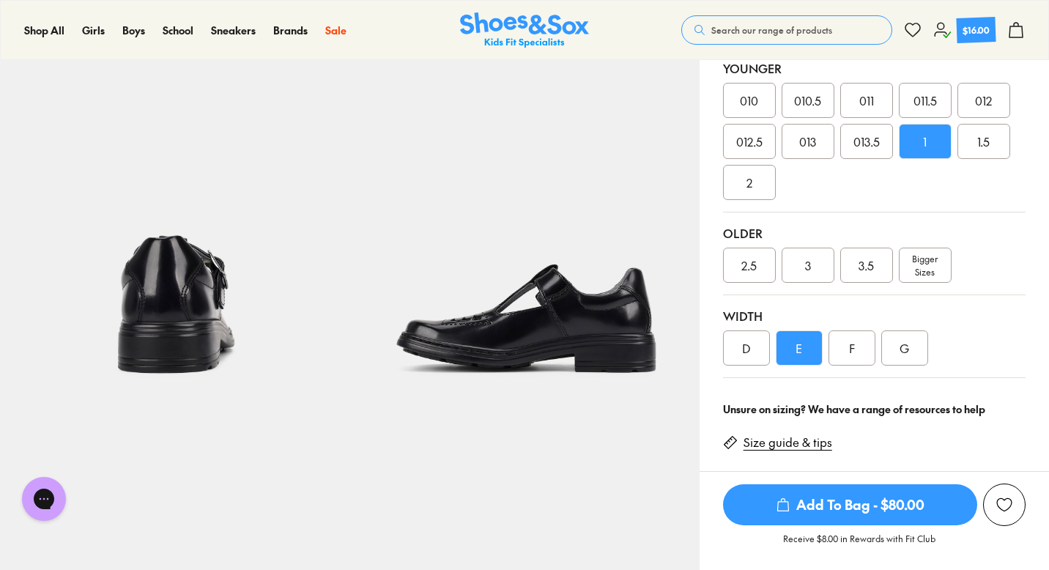
click at [828, 507] on span "Add To Bag - $80.00" at bounding box center [850, 504] width 254 height 41
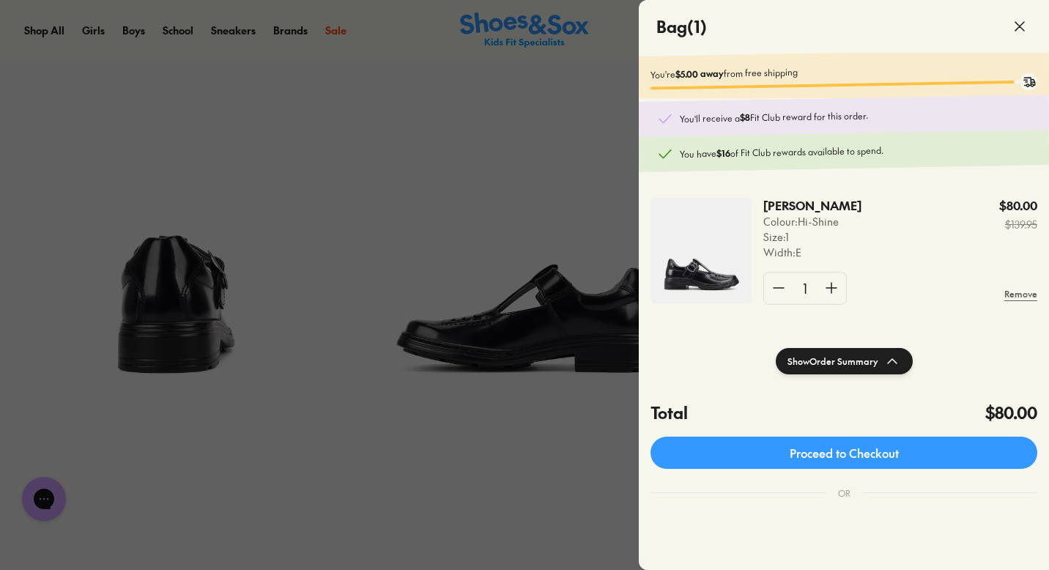
click at [1035, 25] on span at bounding box center [1019, 26] width 41 height 41
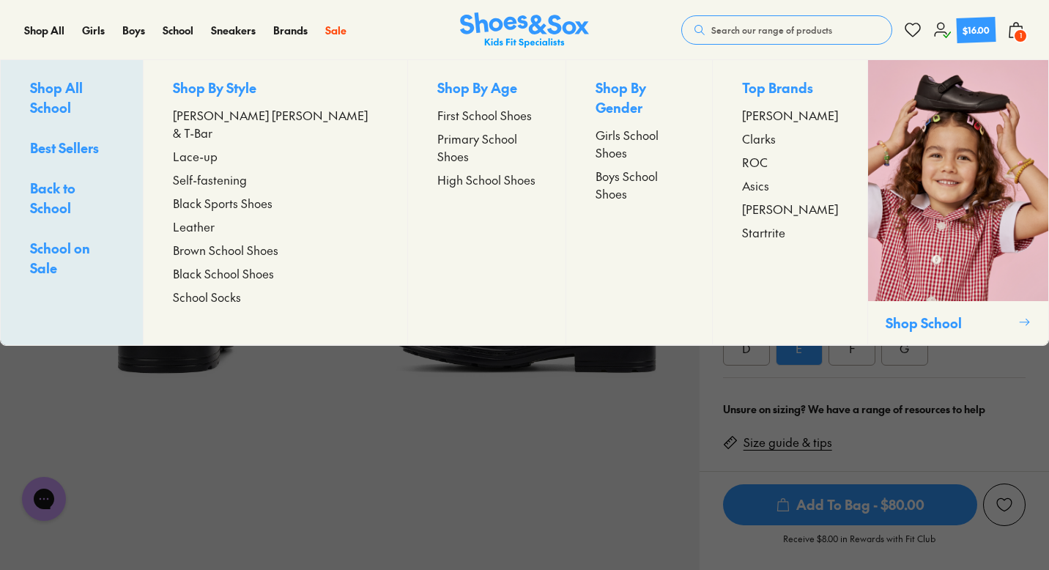
click at [85, 239] on span "School on Sale" at bounding box center [60, 258] width 60 height 38
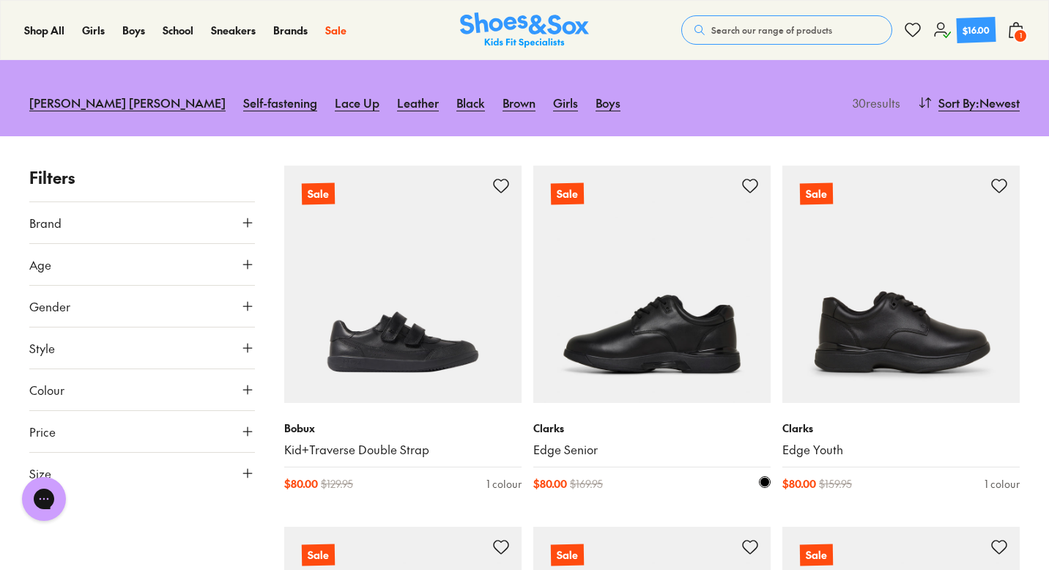
scroll to position [173, 0]
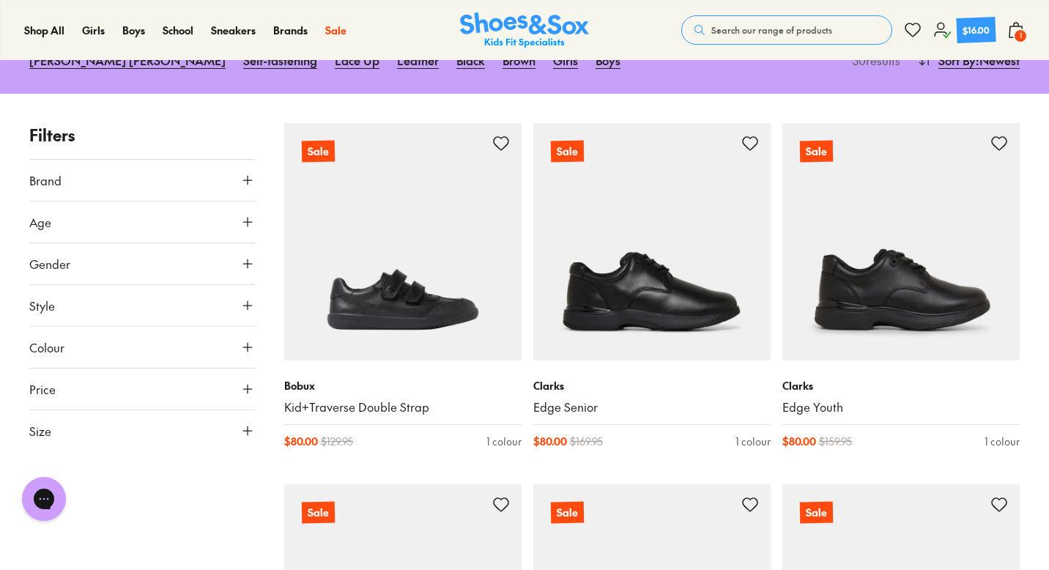
click at [248, 223] on icon at bounding box center [247, 222] width 15 height 15
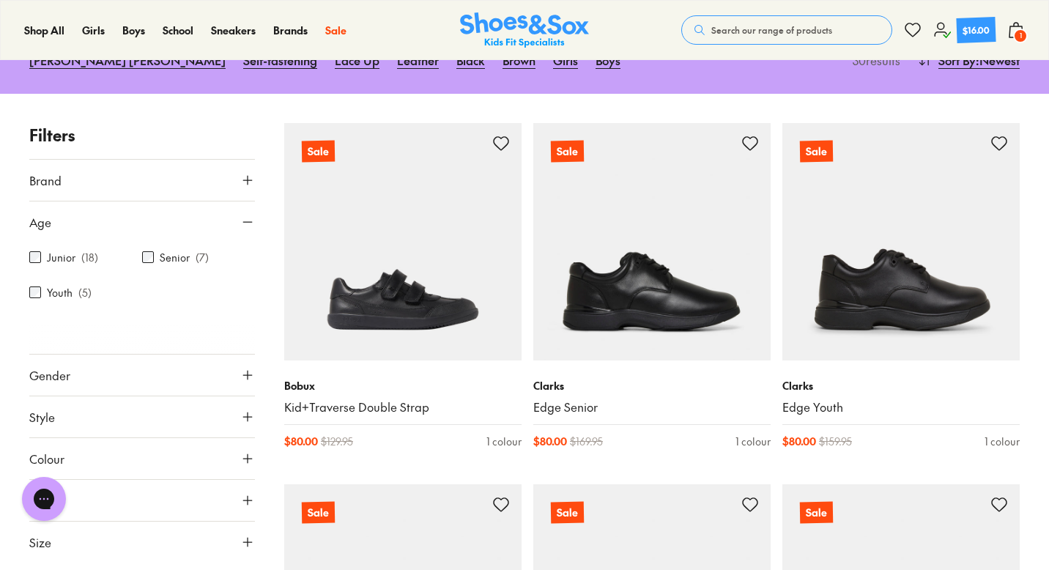
click at [80, 259] on div "Junior ( 18 )" at bounding box center [85, 257] width 113 height 18
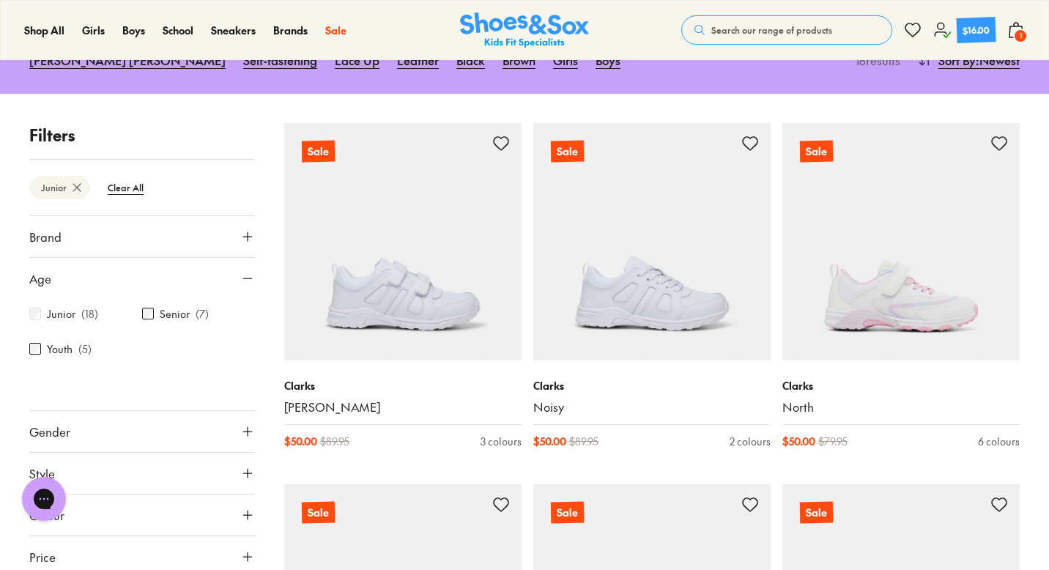
scroll to position [8, 0]
click at [207, 500] on button "Colour" at bounding box center [142, 506] width 226 height 41
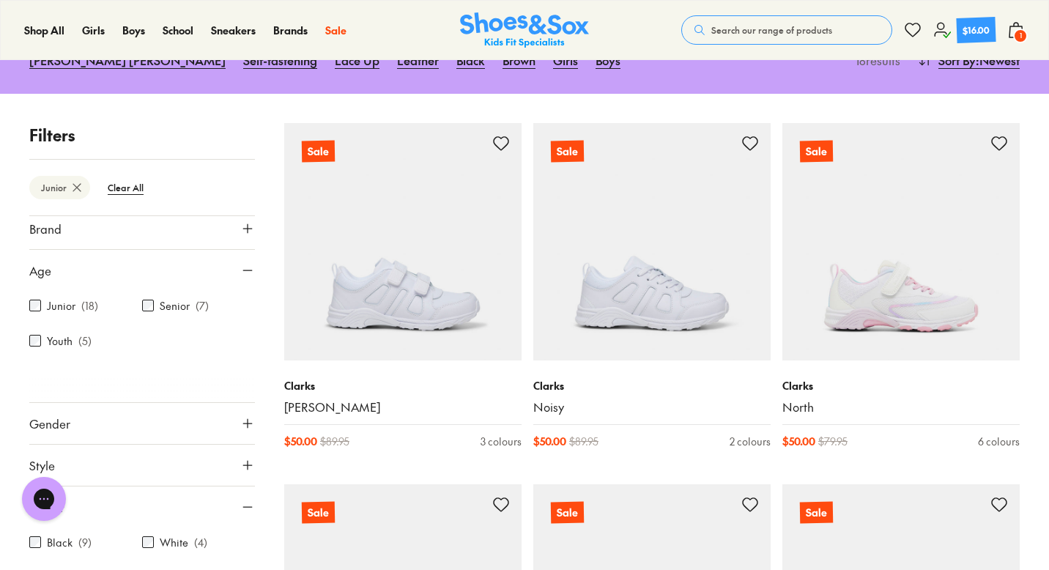
click at [86, 541] on p "( 9 )" at bounding box center [84, 542] width 13 height 15
click at [42, 543] on div "Black ( 9 )" at bounding box center [85, 542] width 113 height 18
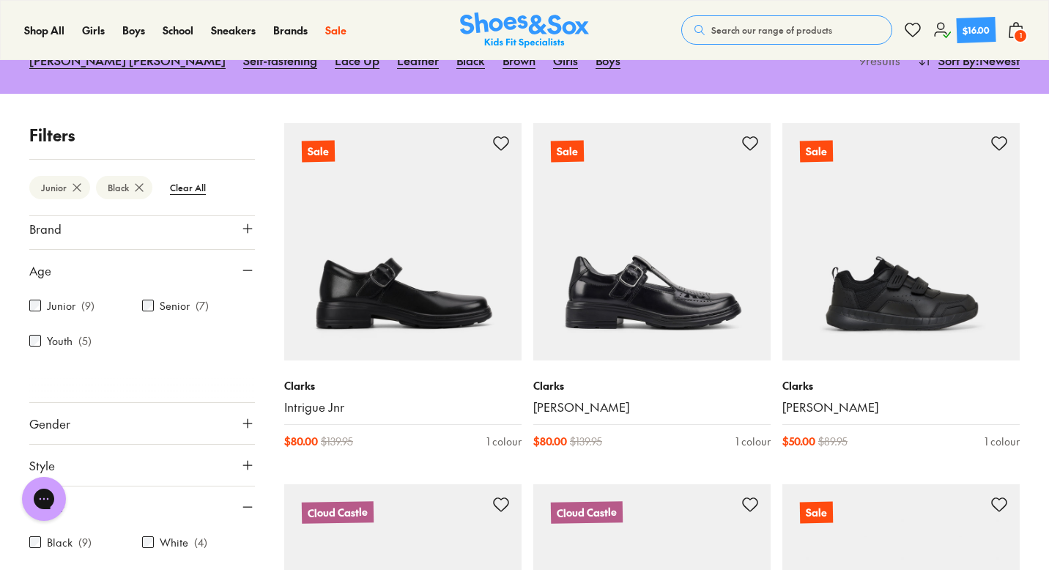
click at [209, 426] on button "Gender" at bounding box center [142, 423] width 226 height 41
click at [215, 468] on label "Boys" at bounding box center [224, 466] width 55 height 27
click at [220, 466] on label "Boys" at bounding box center [224, 466] width 55 height 27
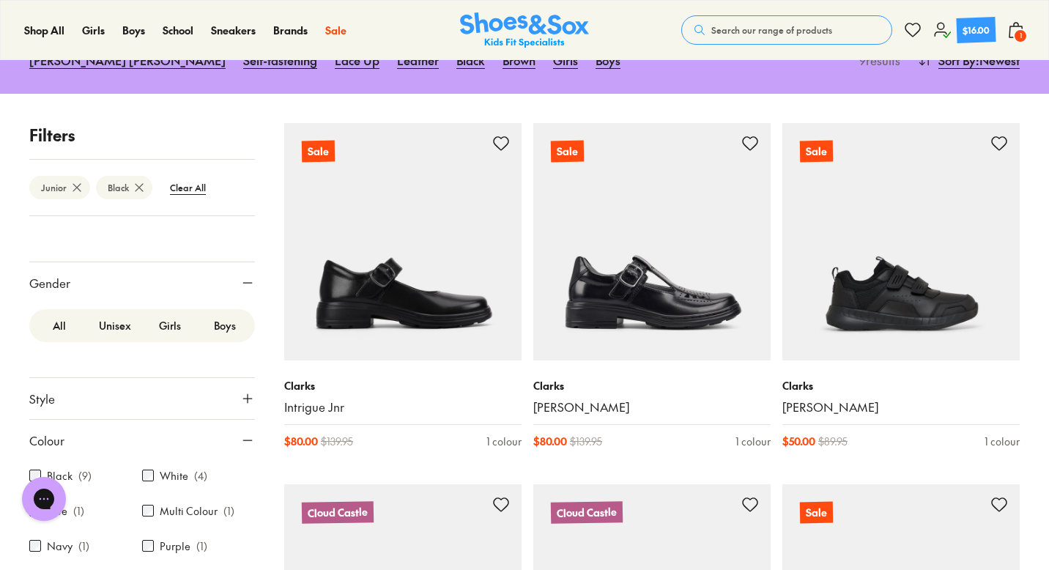
scroll to position [155, 0]
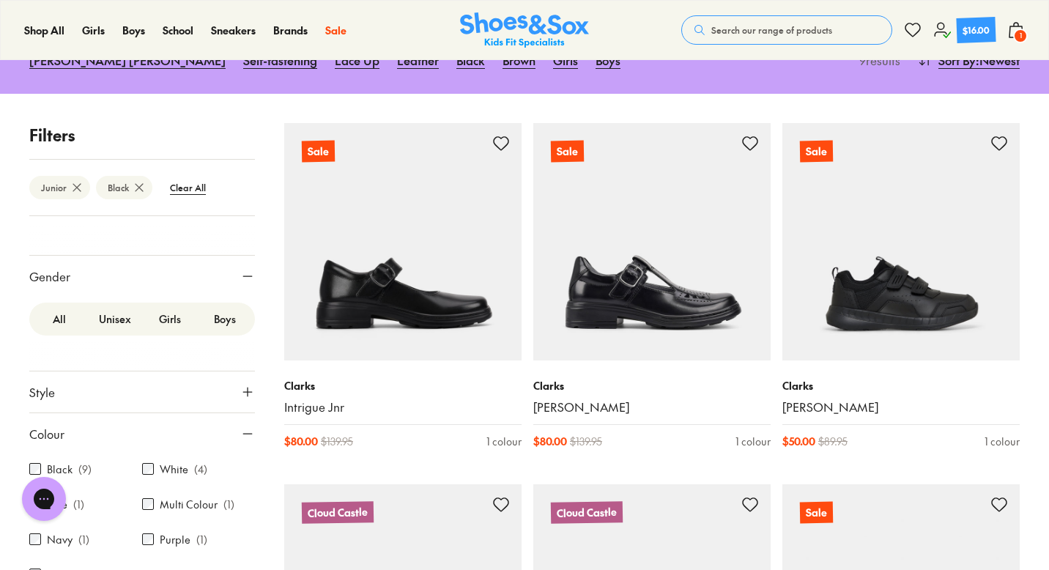
click at [223, 319] on label "Boys" at bounding box center [224, 318] width 55 height 27
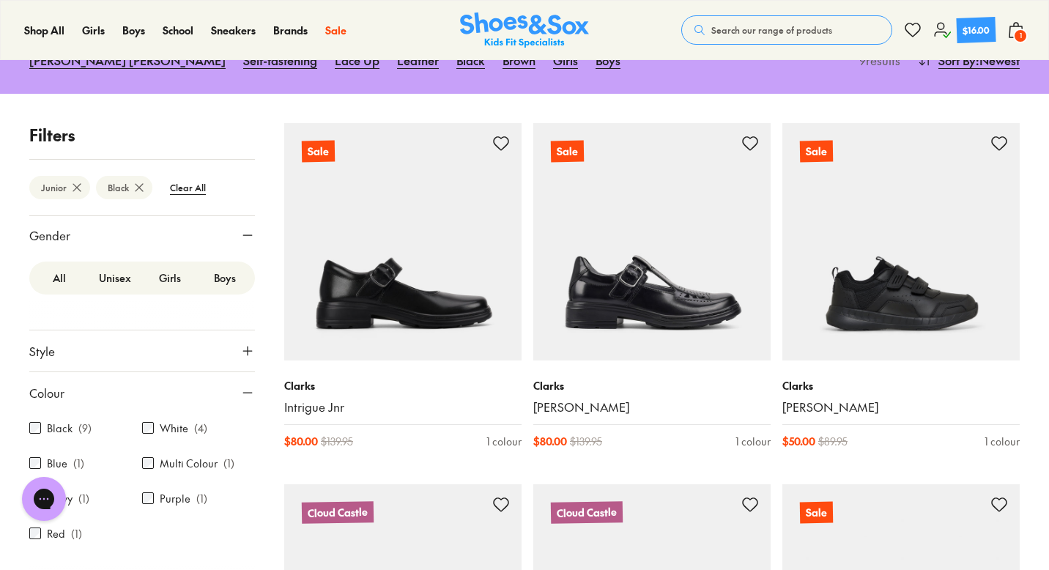
scroll to position [193, 0]
click at [219, 285] on label "Boys" at bounding box center [224, 280] width 55 height 27
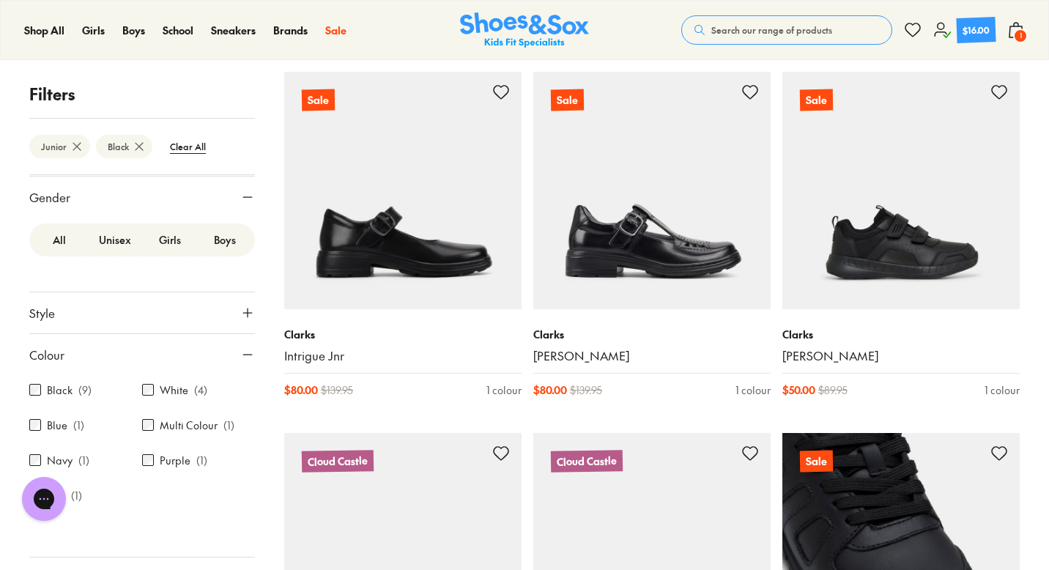
scroll to position [223, 0]
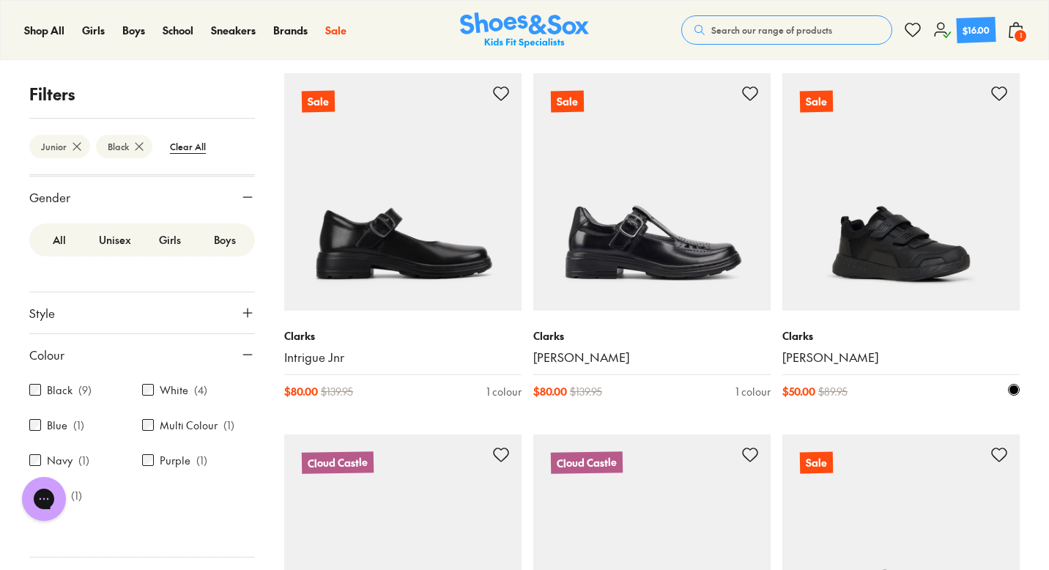
click at [885, 243] on img at bounding box center [900, 191] width 237 height 237
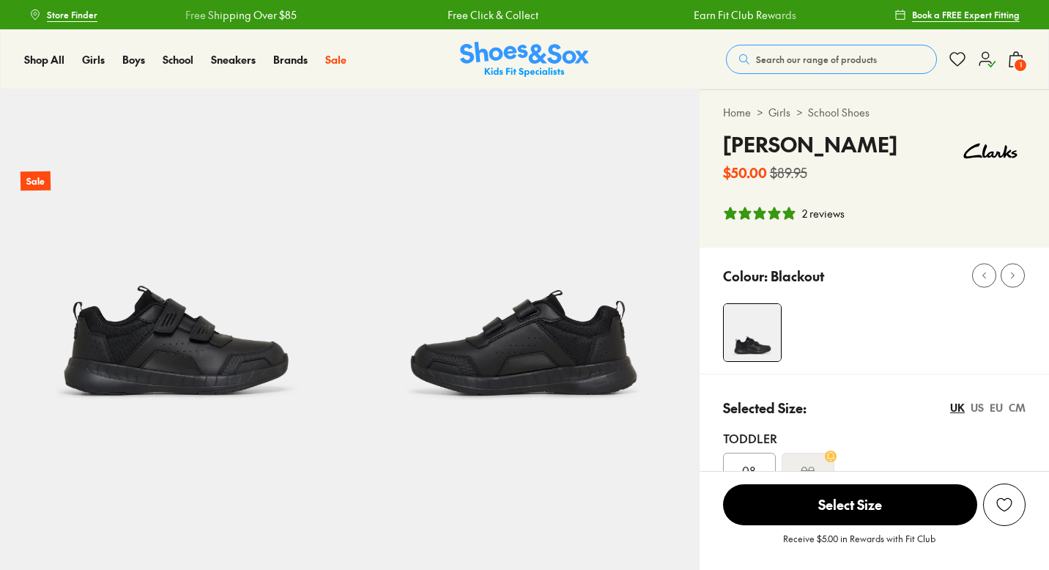
select select "*"
click at [519, 367] on img at bounding box center [523, 263] width 349 height 349
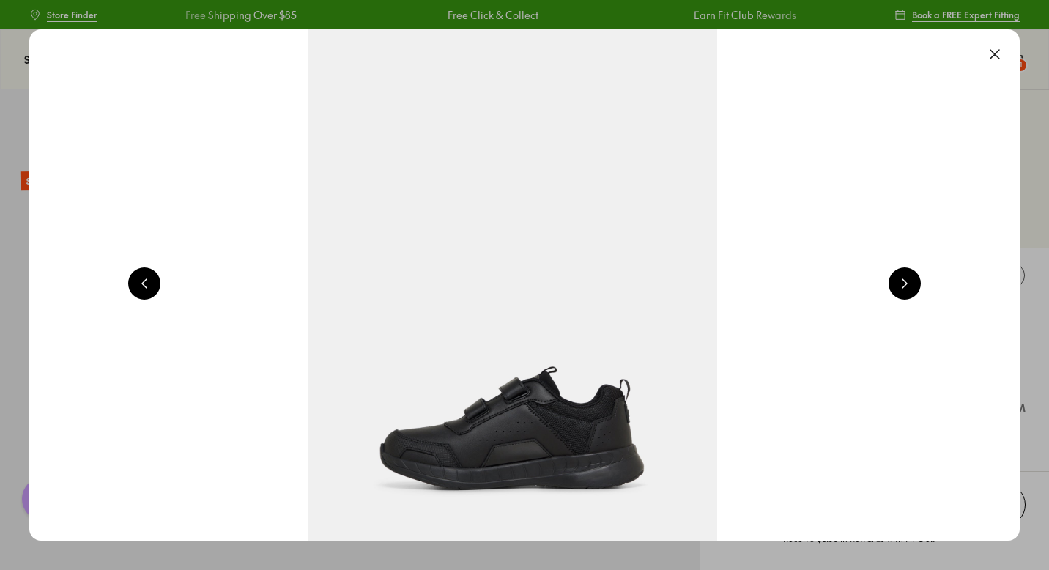
click at [1002, 60] on button at bounding box center [994, 54] width 32 height 32
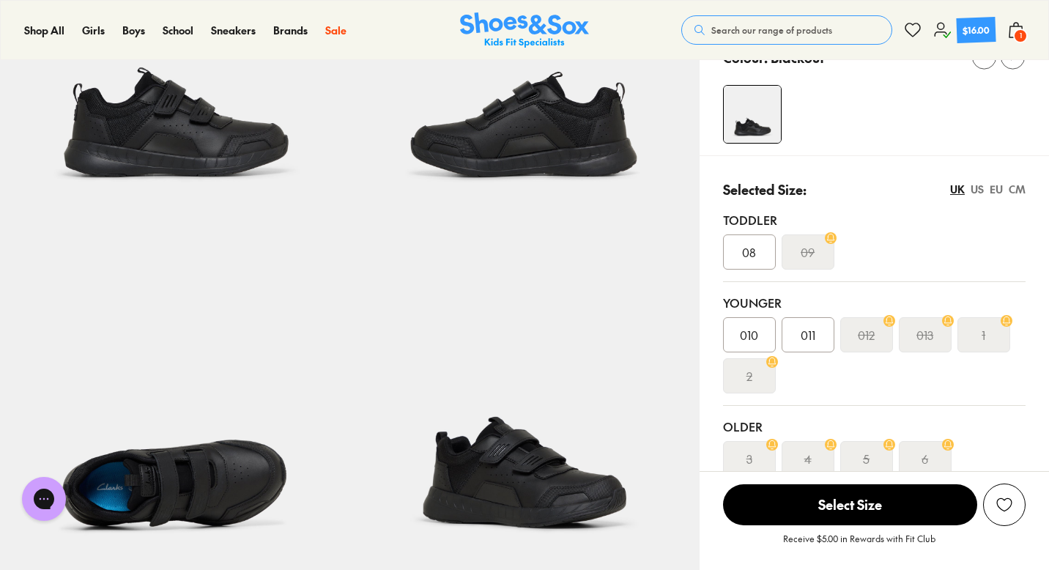
scroll to position [0, 0]
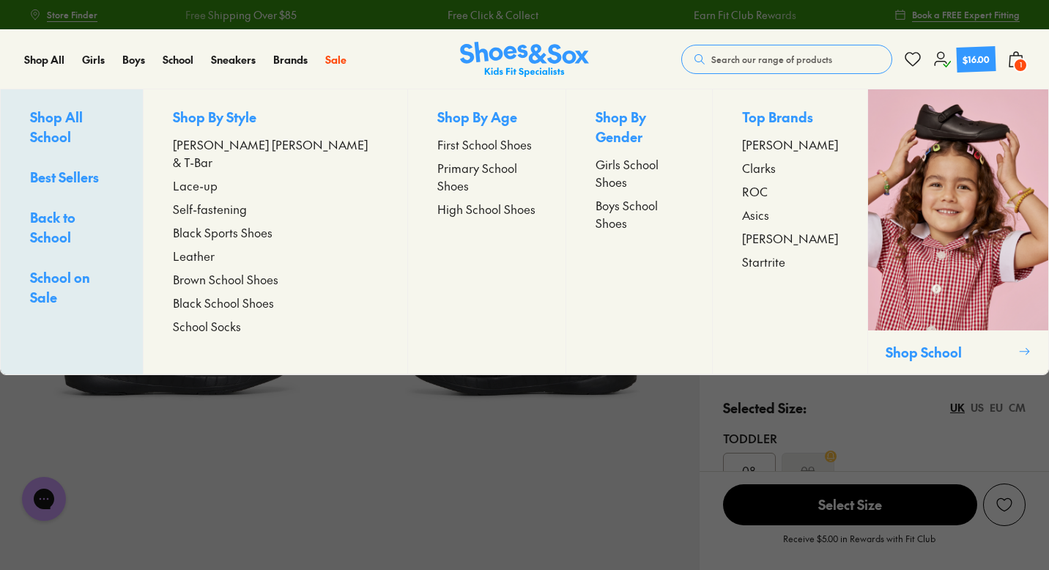
click at [75, 208] on span "Back to School" at bounding box center [52, 227] width 45 height 38
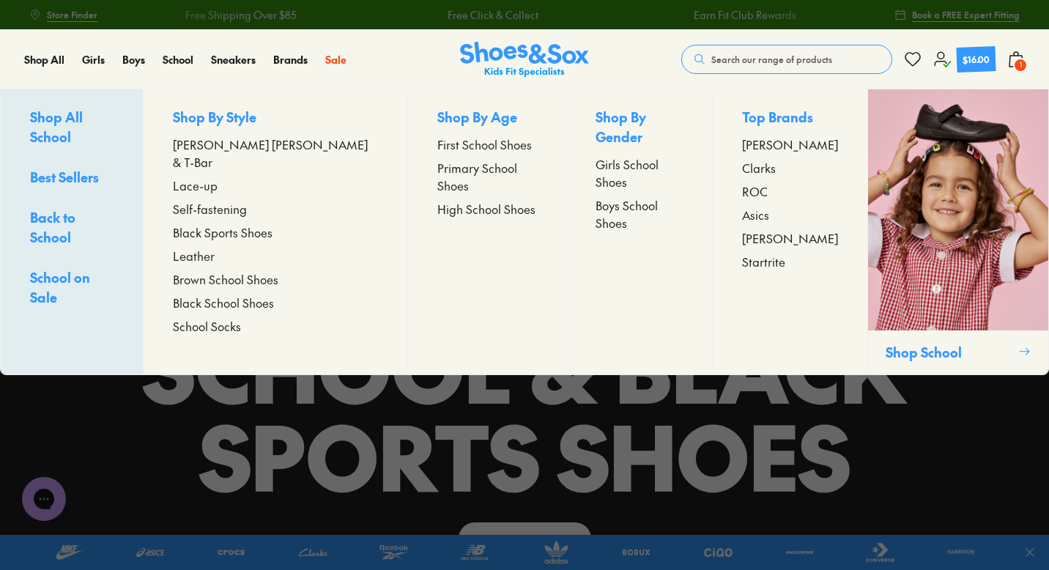
click at [437, 143] on span "First School Shoes" at bounding box center [484, 144] width 94 height 18
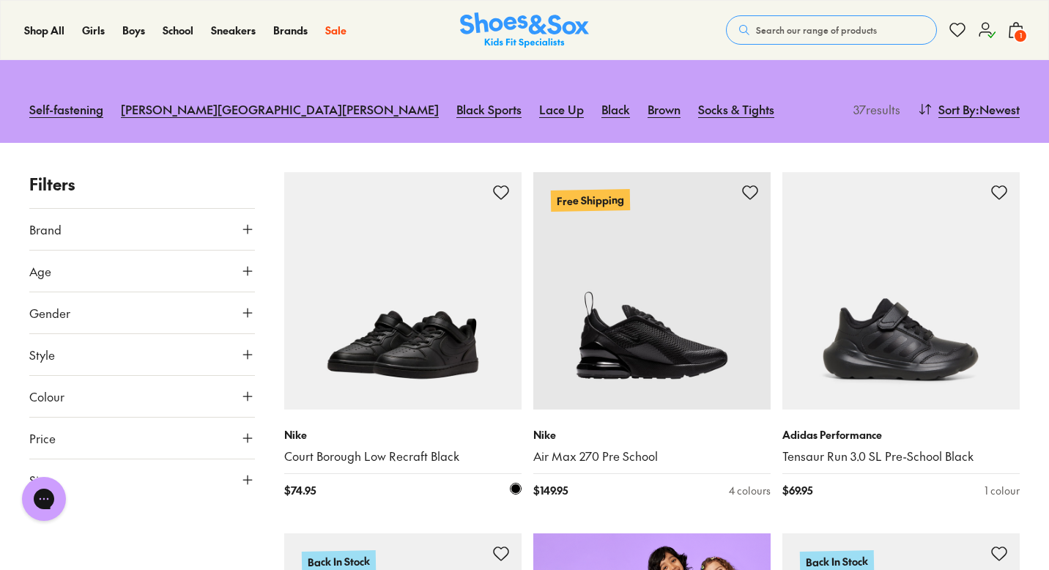
scroll to position [174, 0]
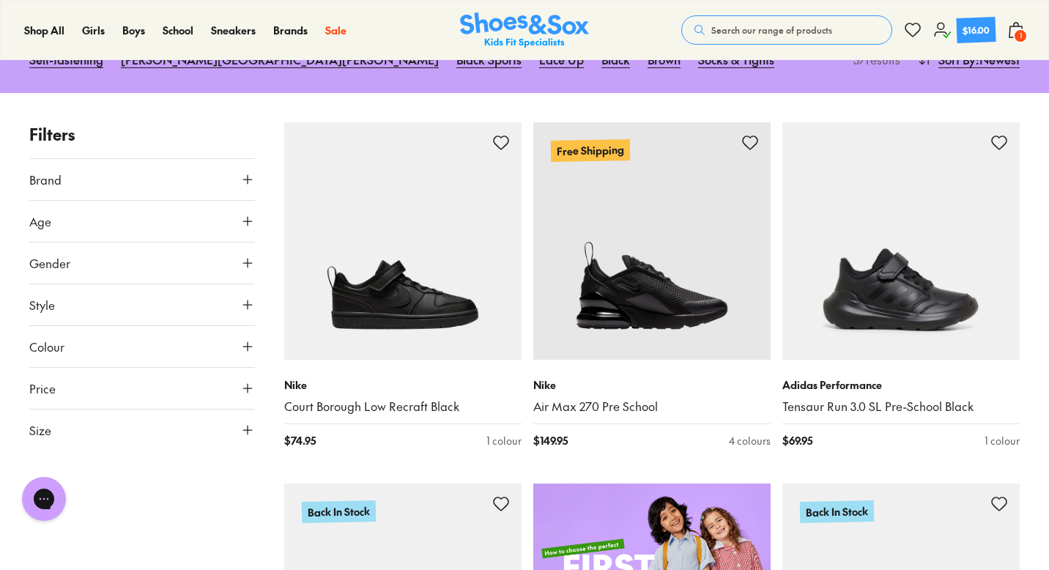
click at [249, 259] on icon at bounding box center [247, 263] width 15 height 15
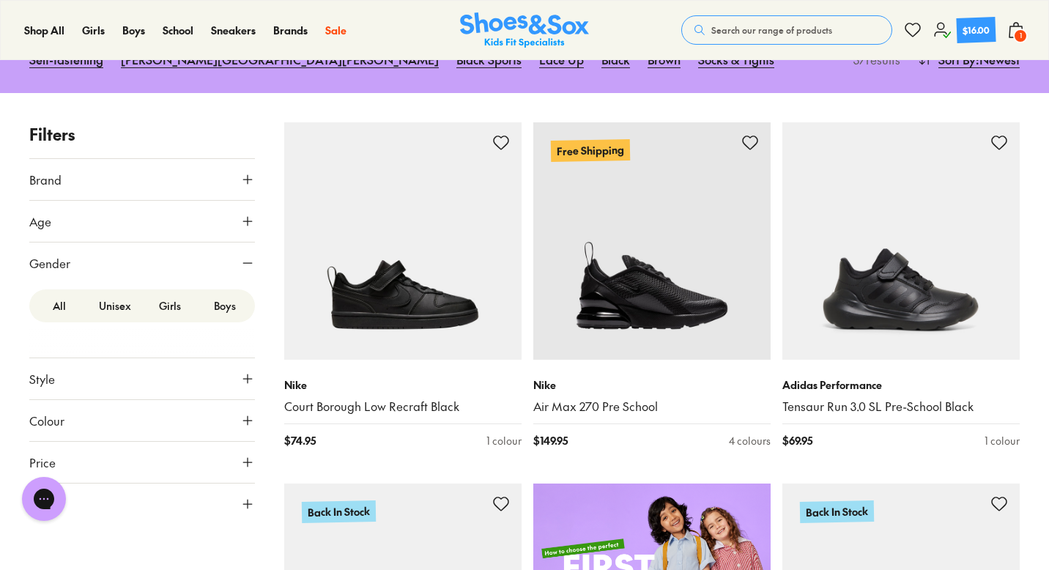
click at [224, 312] on label "Boys" at bounding box center [224, 305] width 55 height 27
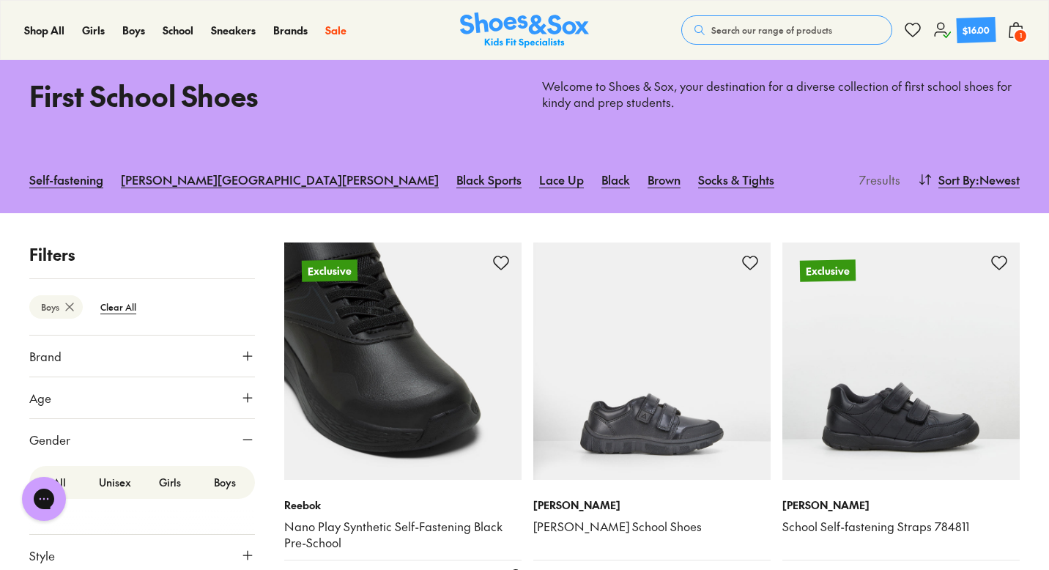
scroll to position [52, 0]
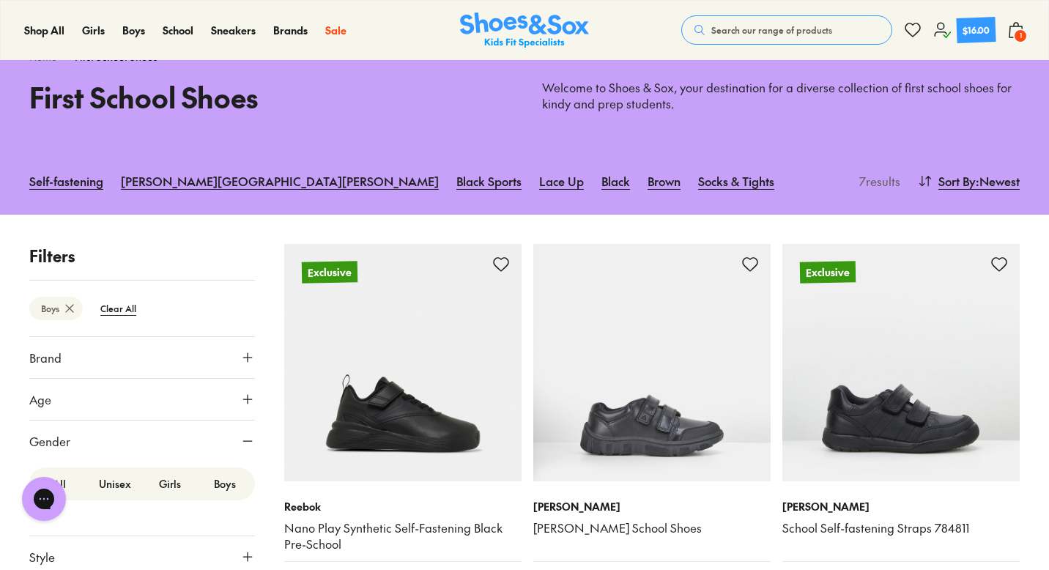
click at [1013, 33] on span "1" at bounding box center [1020, 36] width 15 height 15
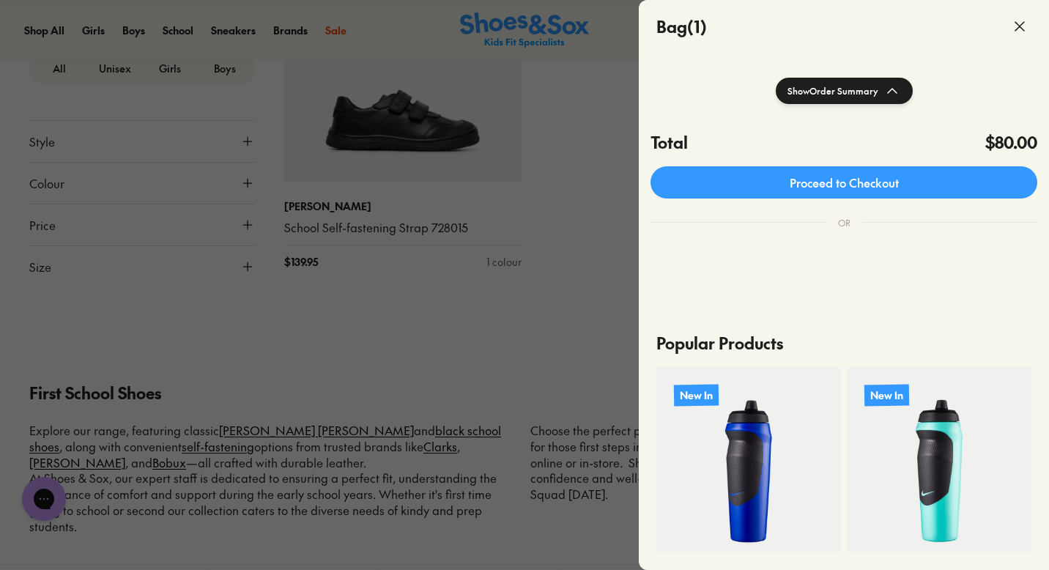
scroll to position [0, 0]
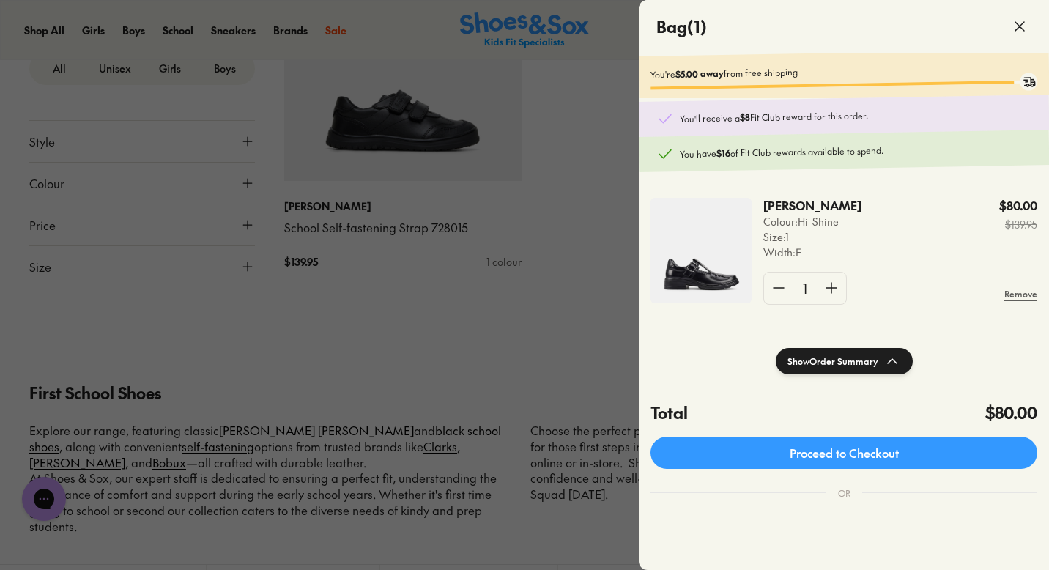
click at [554, 346] on div at bounding box center [524, 285] width 1049 height 570
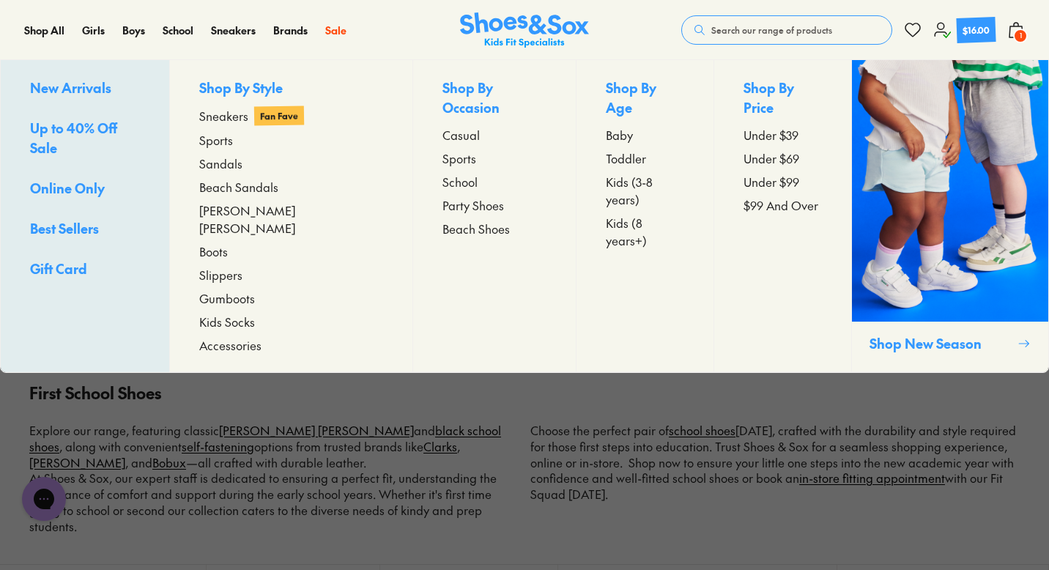
click at [752, 126] on span "Under $39" at bounding box center [770, 135] width 55 height 18
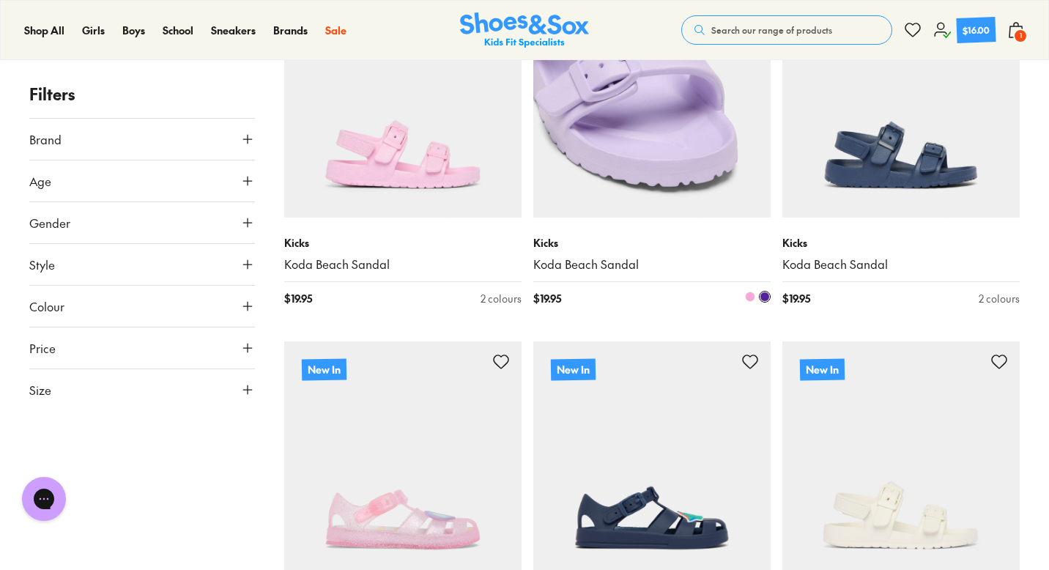
scroll to position [313, 0]
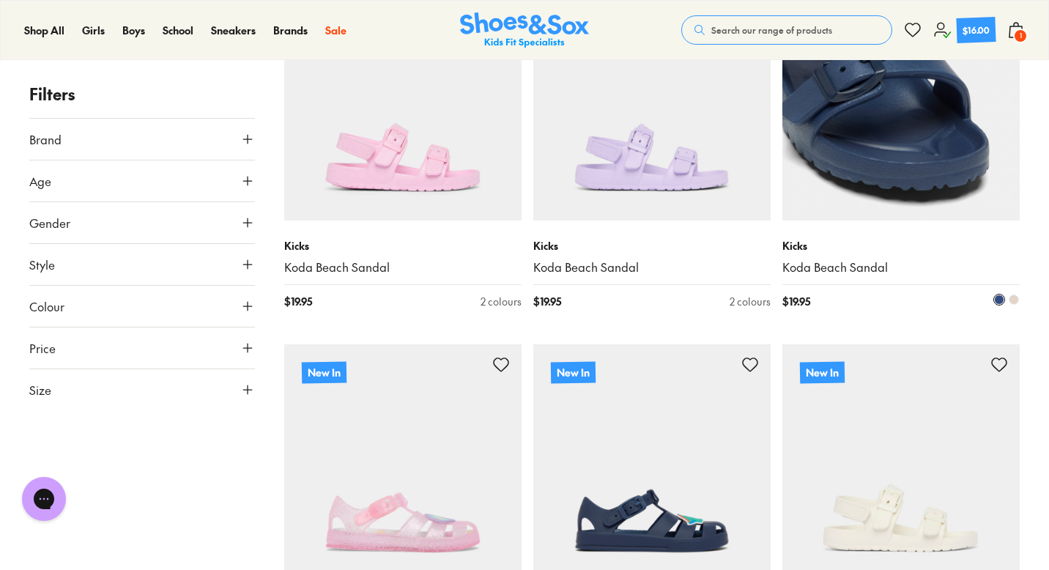
click at [863, 154] on img at bounding box center [900, 101] width 237 height 237
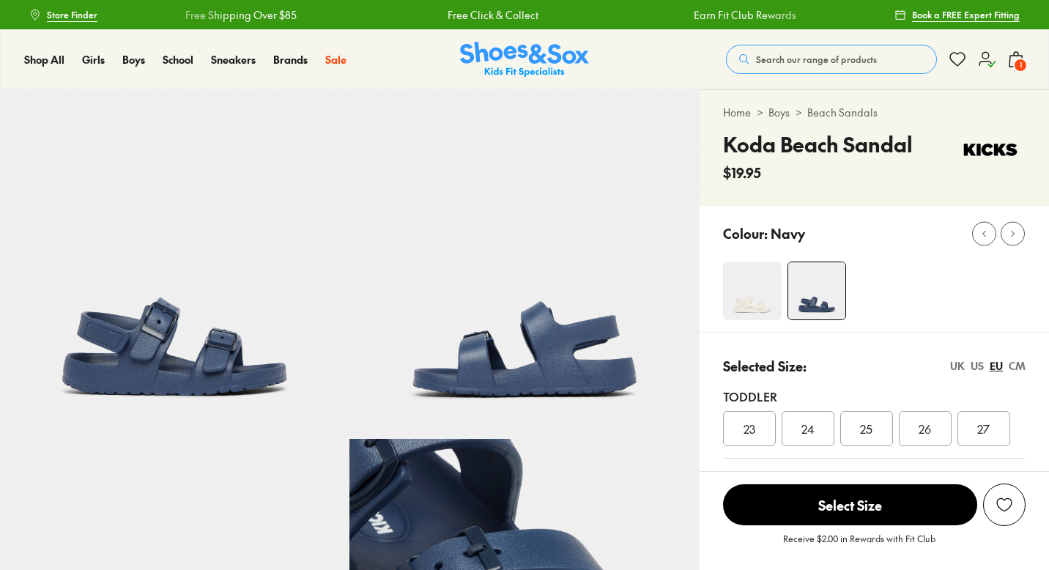
select select "*"
click at [957, 366] on div "UK" at bounding box center [957, 365] width 15 height 15
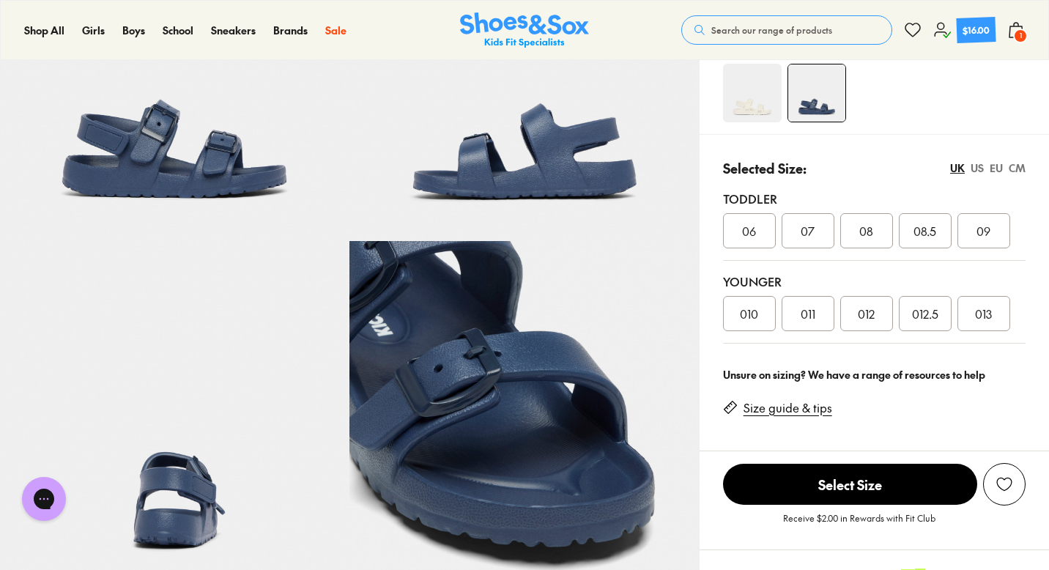
scroll to position [203, 0]
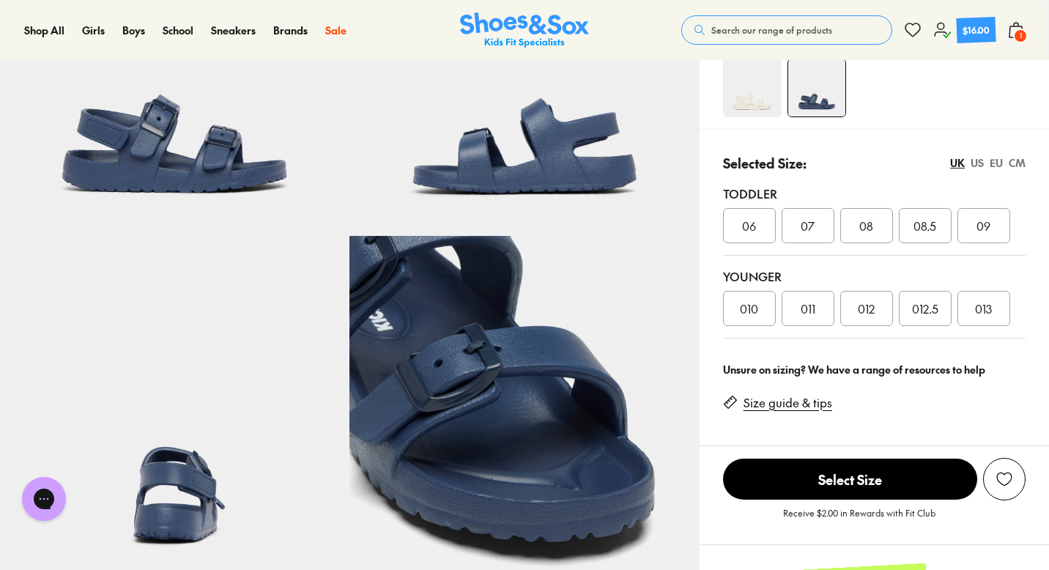
click at [815, 311] on div "011" at bounding box center [807, 308] width 53 height 35
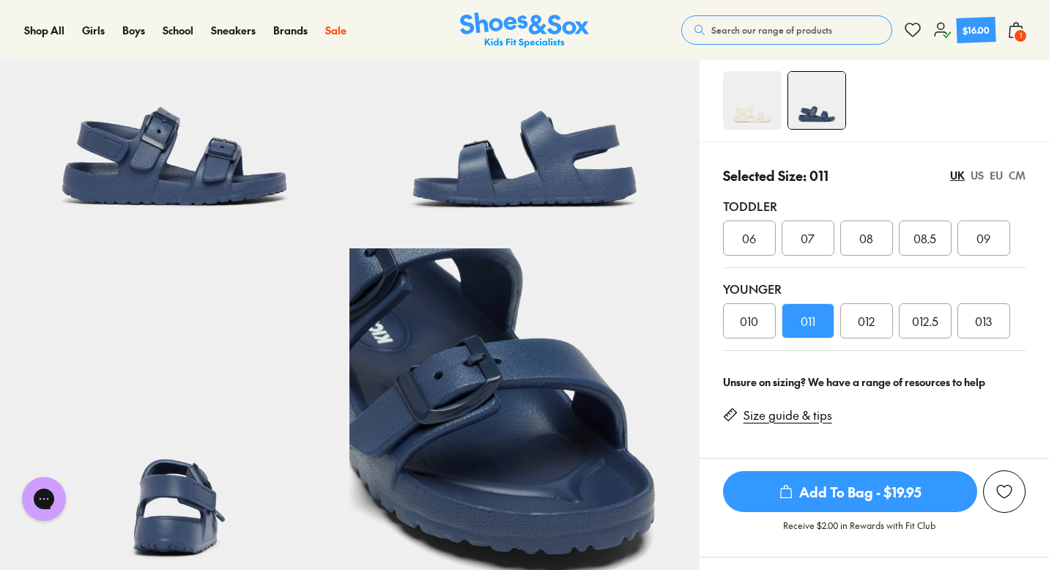
scroll to position [204, 0]
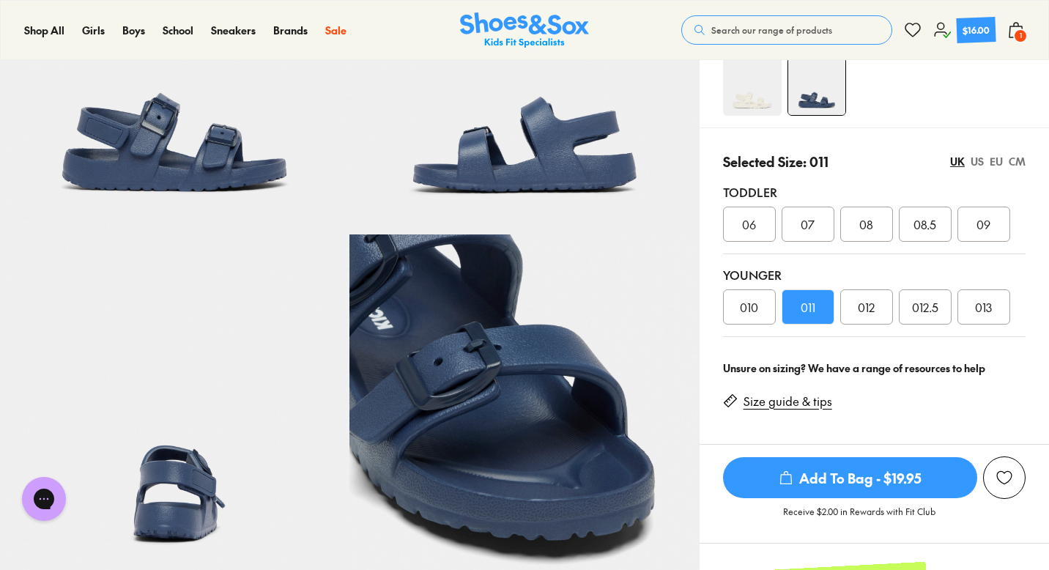
click at [862, 305] on span "012" at bounding box center [866, 307] width 17 height 18
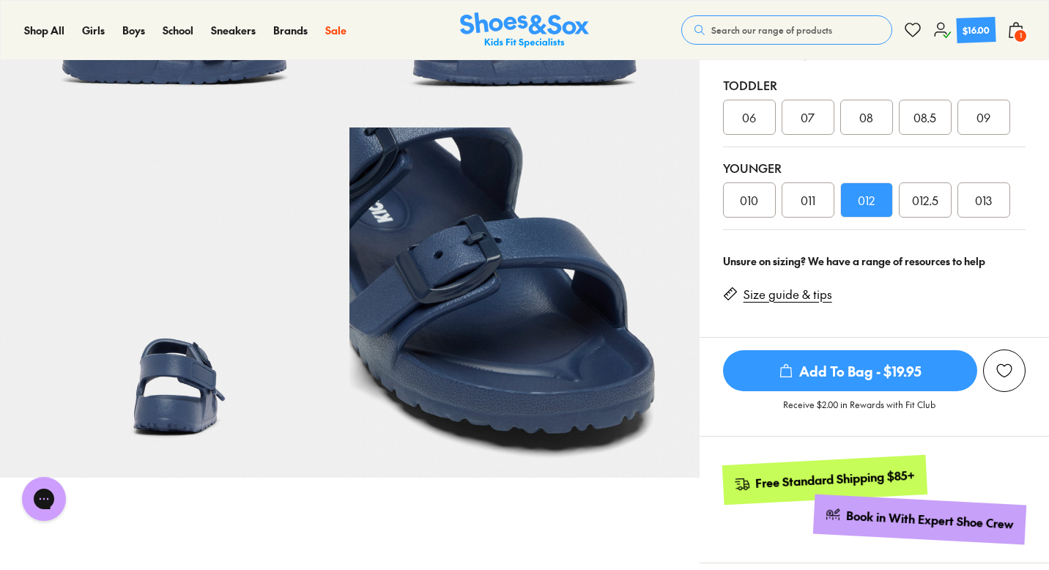
scroll to position [291, 0]
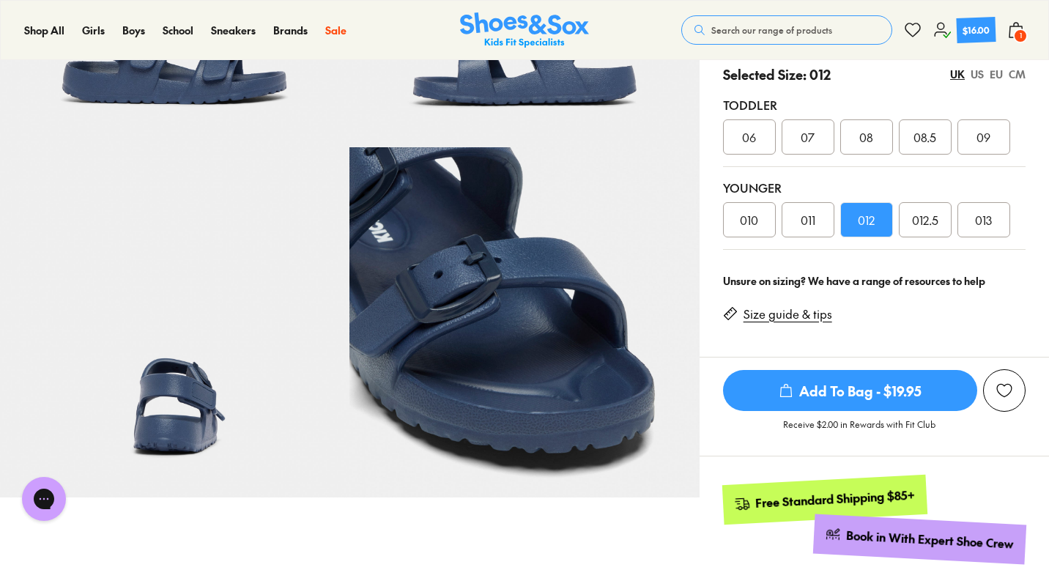
click at [803, 220] on span "011" at bounding box center [807, 220] width 15 height 18
click at [880, 217] on div "012" at bounding box center [866, 219] width 53 height 35
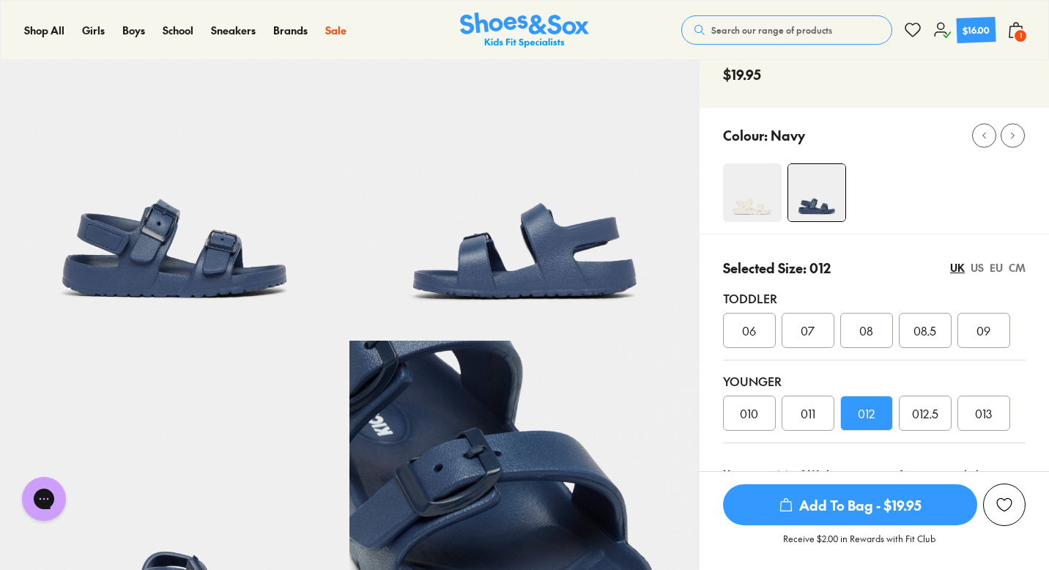
scroll to position [97, 0]
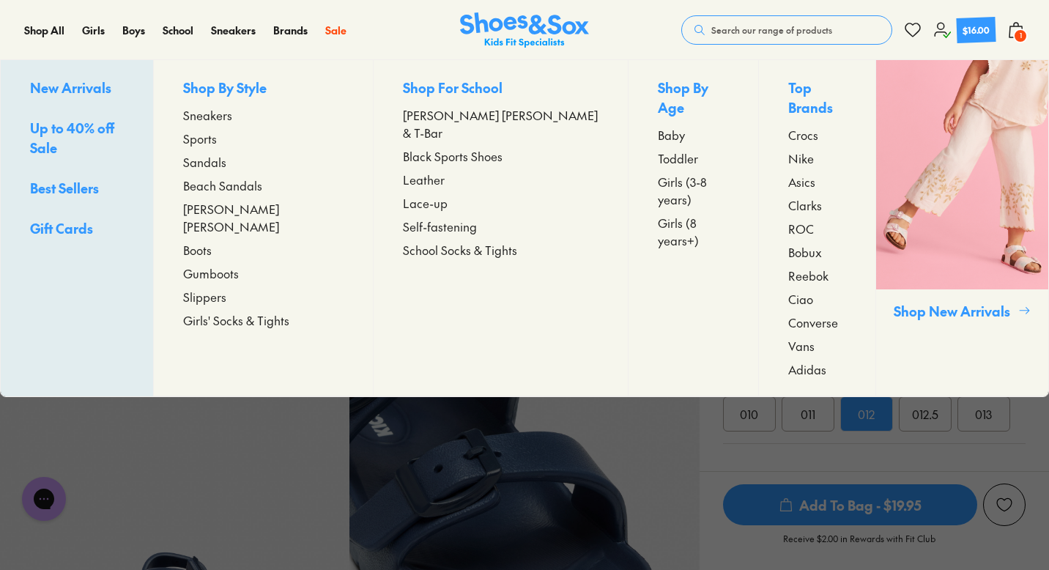
click at [217, 138] on span "Sports" at bounding box center [200, 139] width 34 height 18
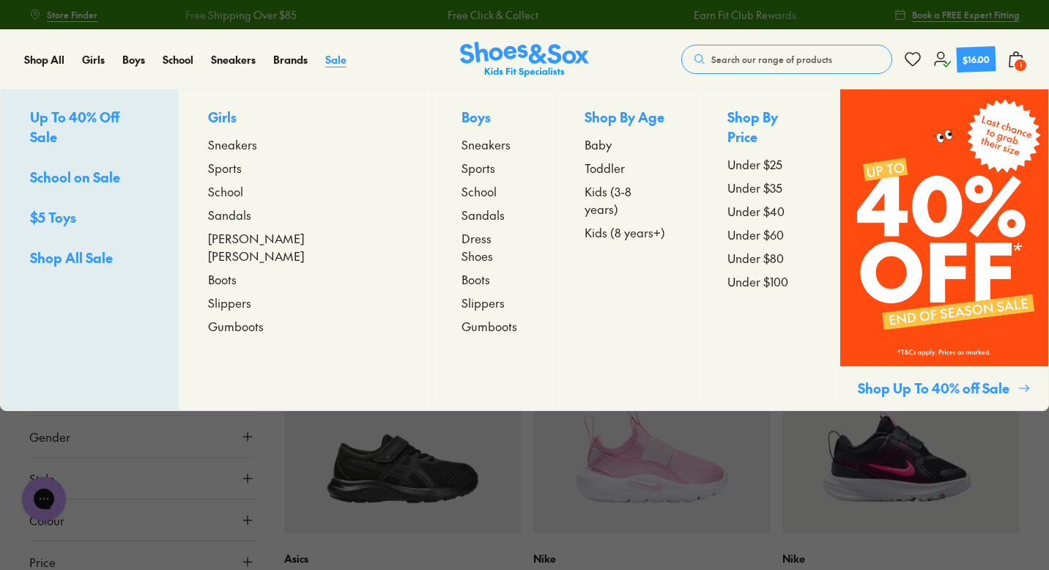
click at [334, 60] on span "Sale" at bounding box center [335, 59] width 21 height 15
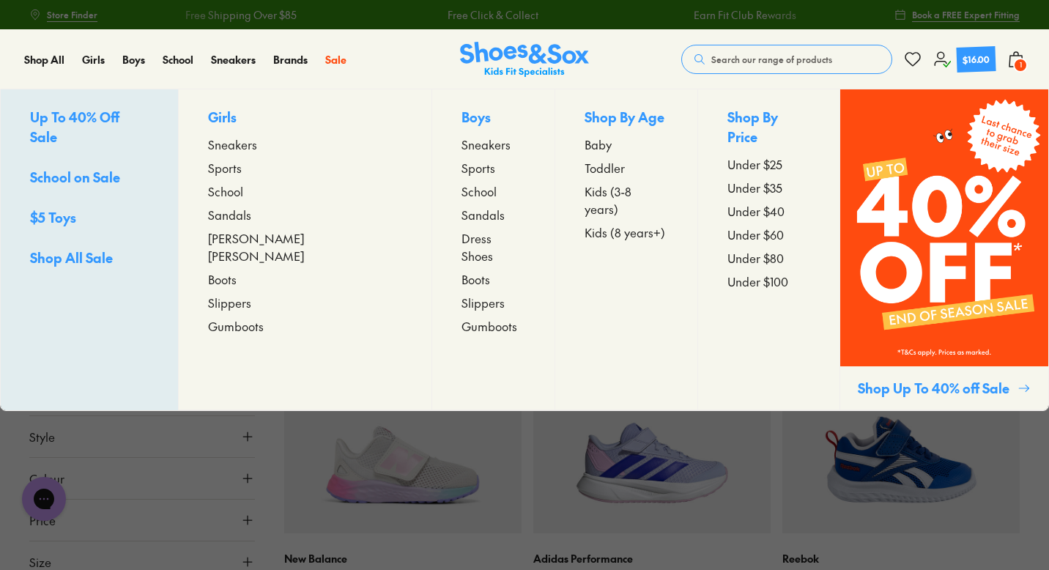
click at [242, 170] on span "Sports" at bounding box center [225, 168] width 34 height 18
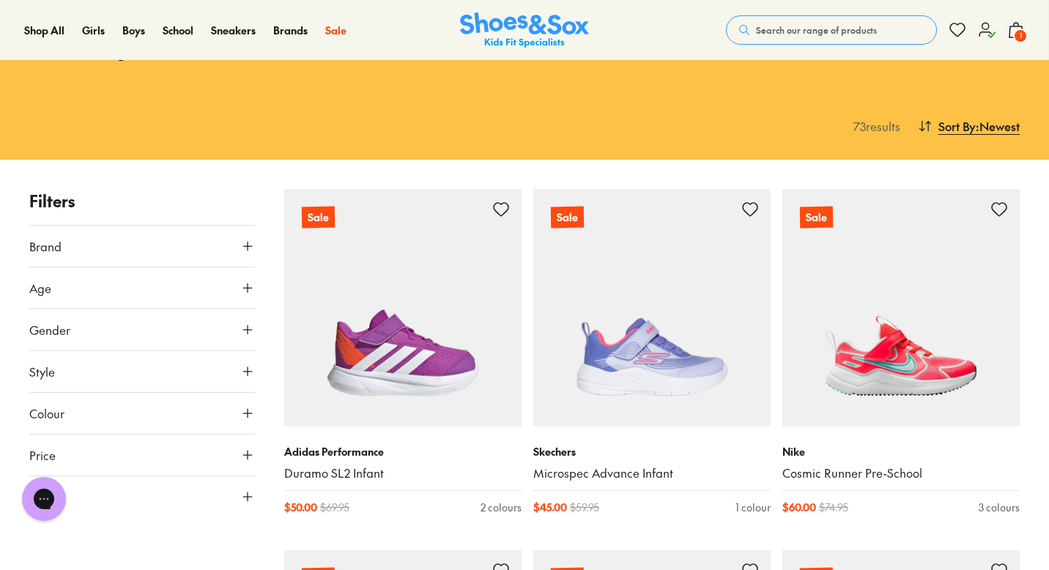
scroll to position [116, 0]
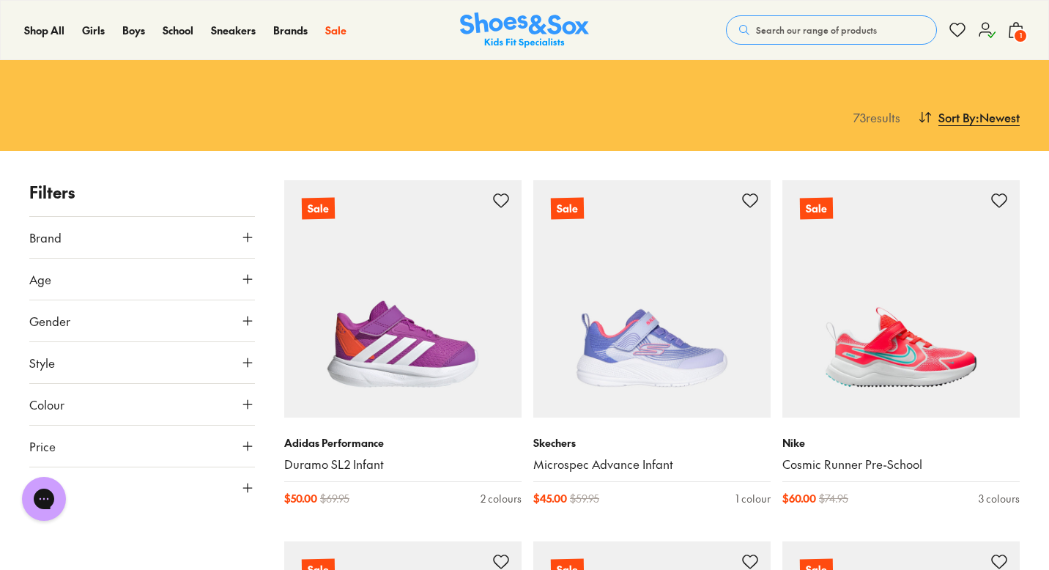
click at [250, 412] on button "Colour" at bounding box center [142, 404] width 226 height 41
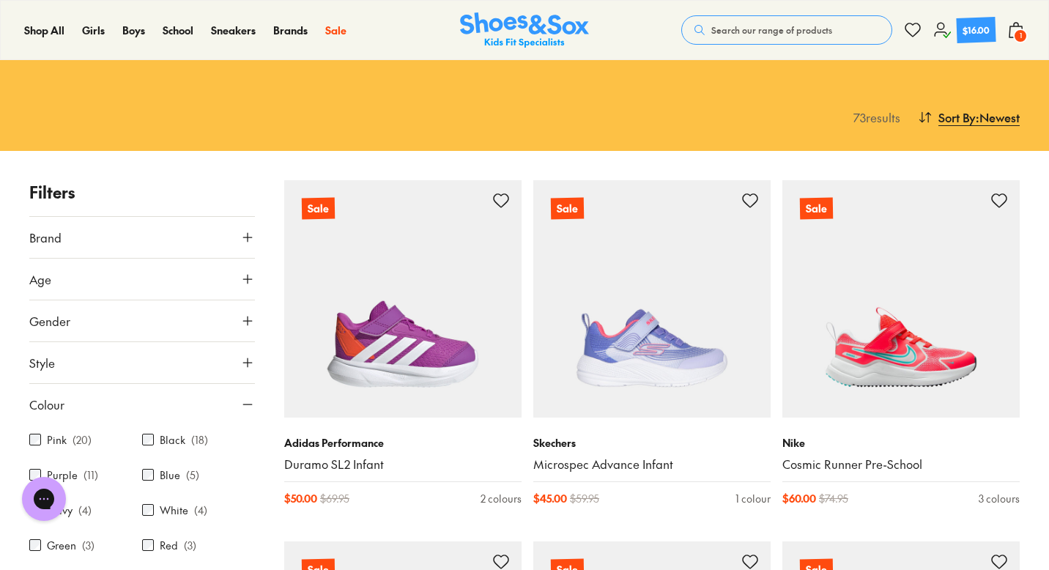
click at [181, 453] on div "Pink ( 20 ) Black ( 18 ) Purple ( 11 ) Blue ( 5 ) Navy ( 4 ) White ( 4 ) Green …" at bounding box center [142, 536] width 226 height 223
click at [181, 445] on label "Black" at bounding box center [173, 439] width 26 height 15
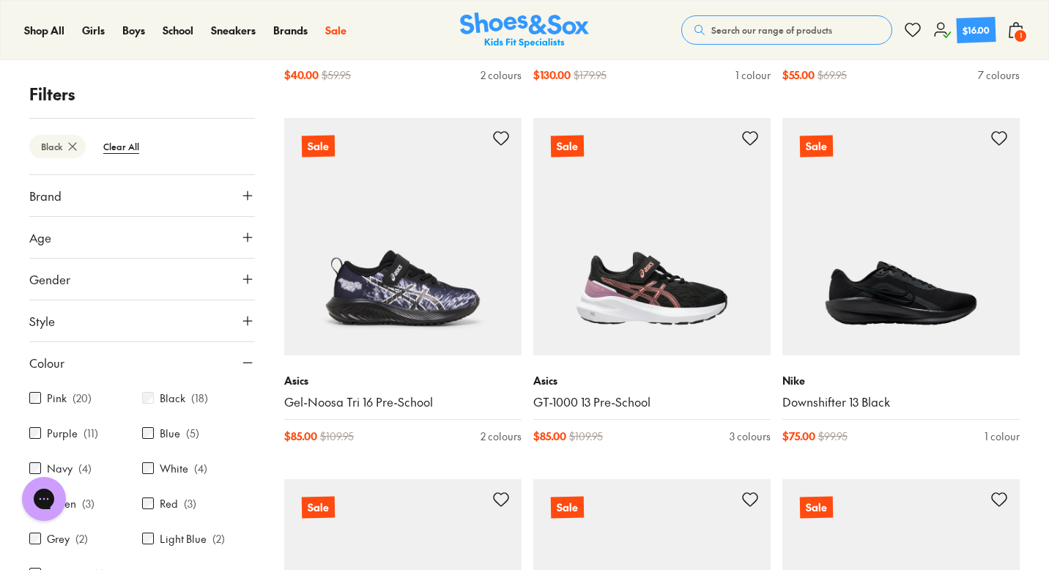
scroll to position [945, 0]
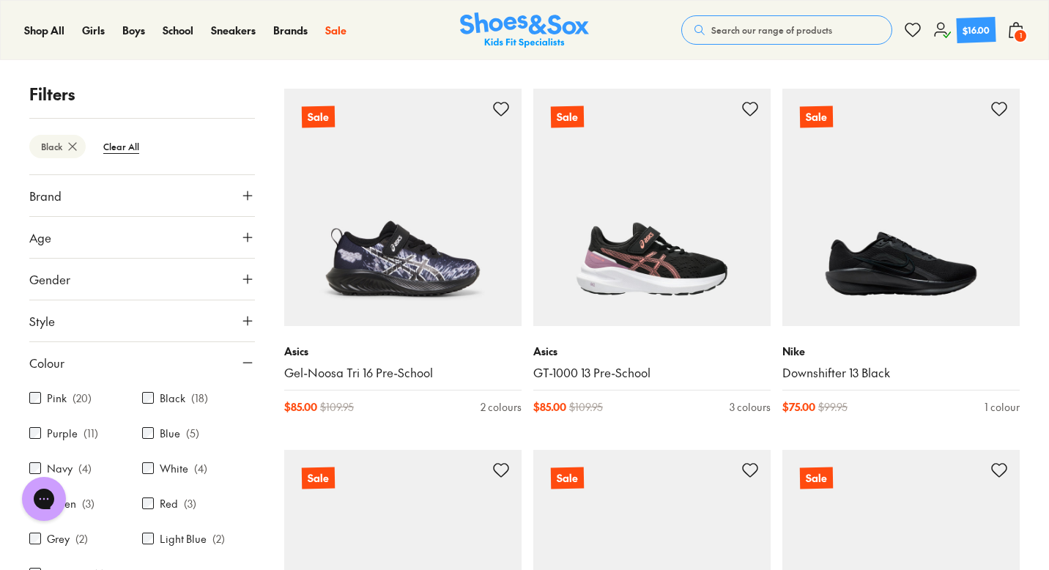
click at [240, 362] on icon at bounding box center [247, 362] width 15 height 15
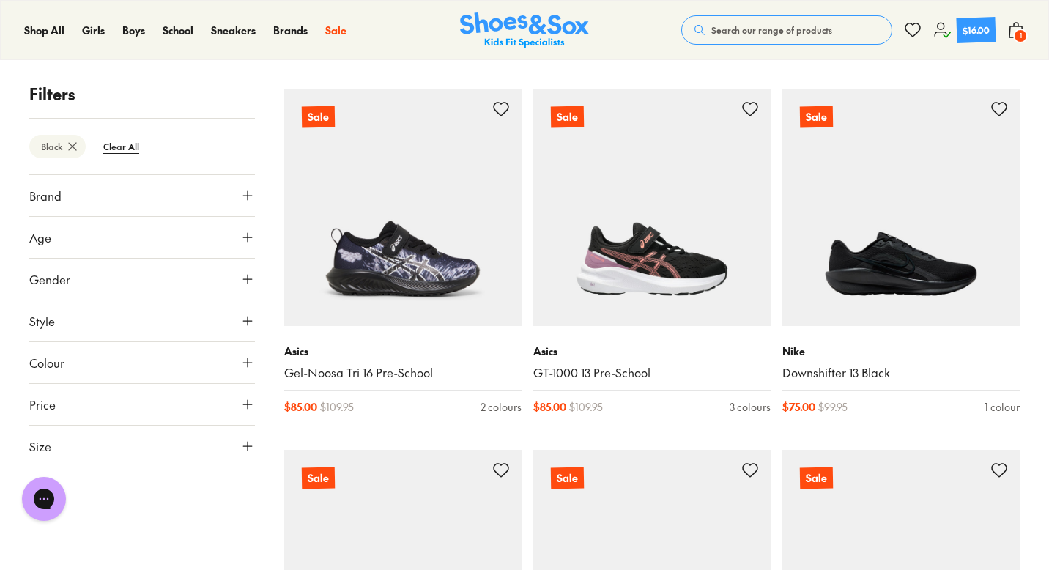
click at [242, 237] on icon at bounding box center [247, 237] width 15 height 15
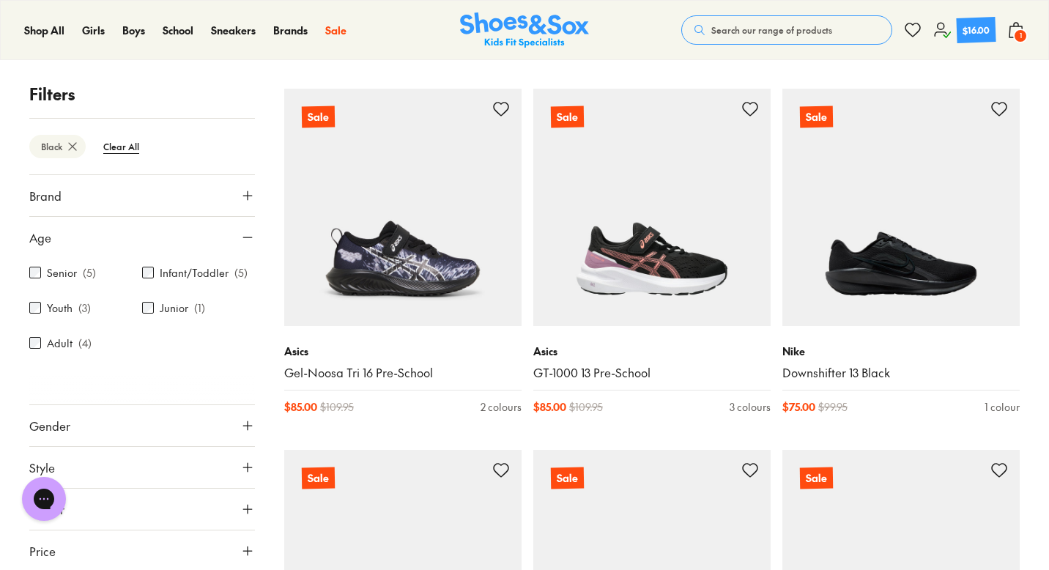
click at [183, 308] on label "Junior" at bounding box center [174, 307] width 29 height 15
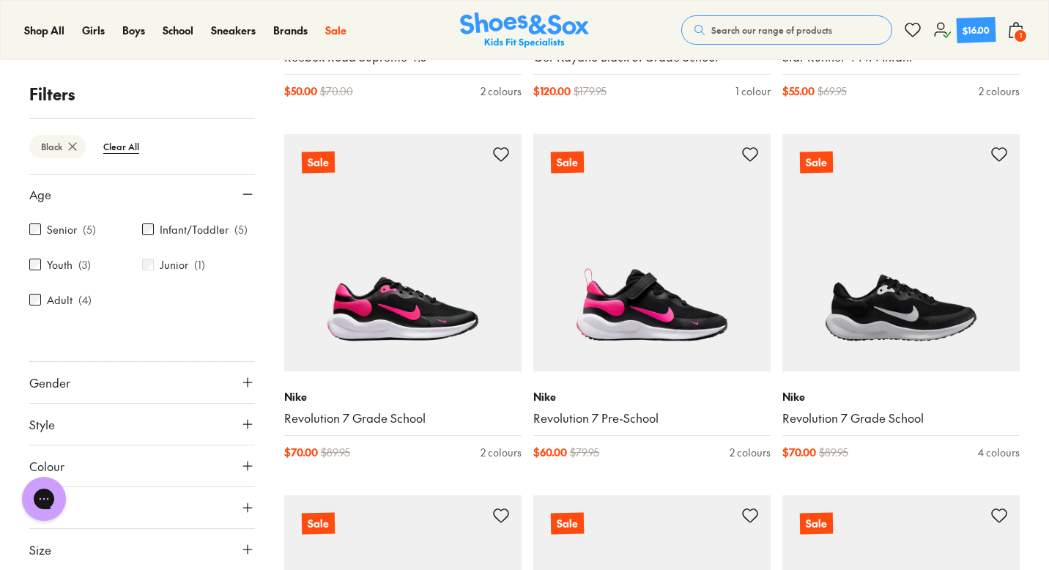
scroll to position [1560, 0]
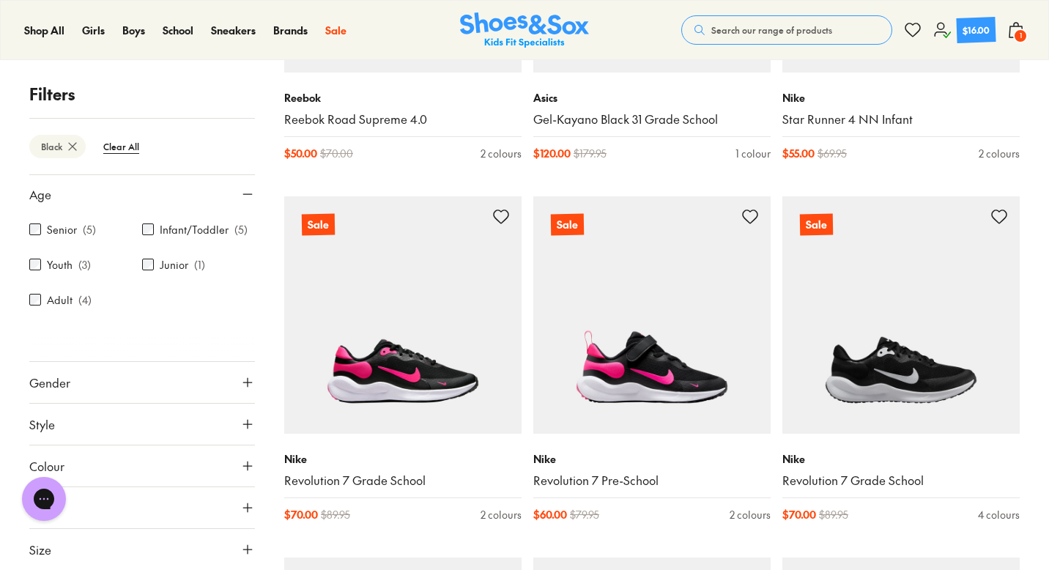
click at [1009, 29] on use at bounding box center [1015, 30] width 13 height 15
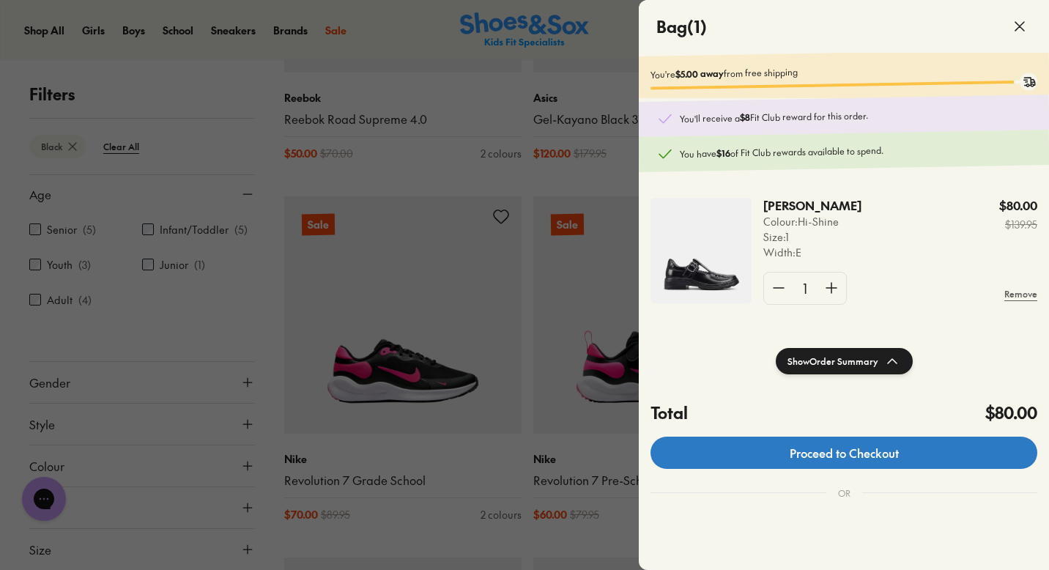
click at [865, 469] on link "Proceed to Checkout" at bounding box center [843, 452] width 387 height 32
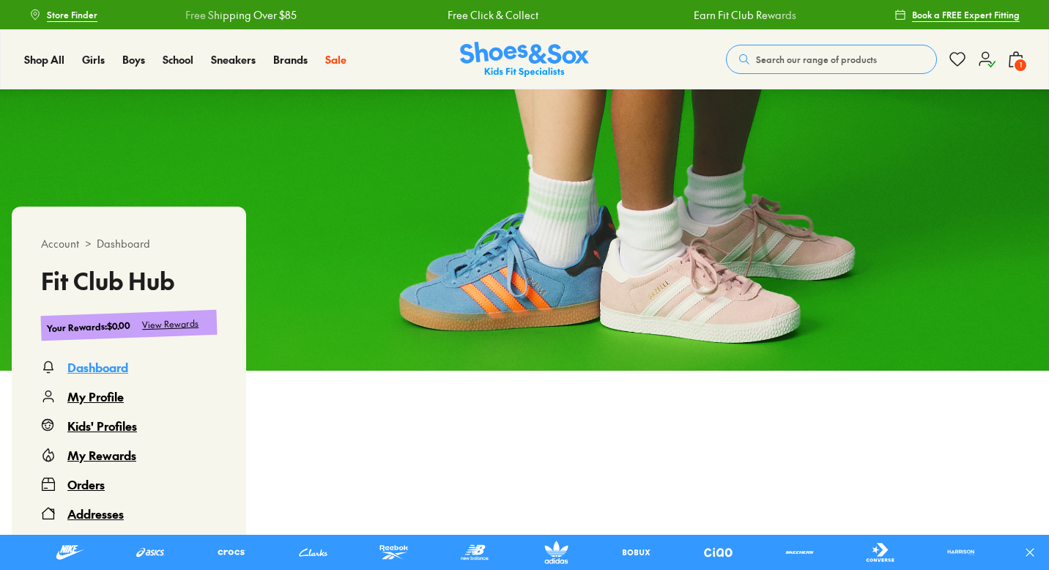
click at [984, 62] on use at bounding box center [986, 59] width 15 height 15
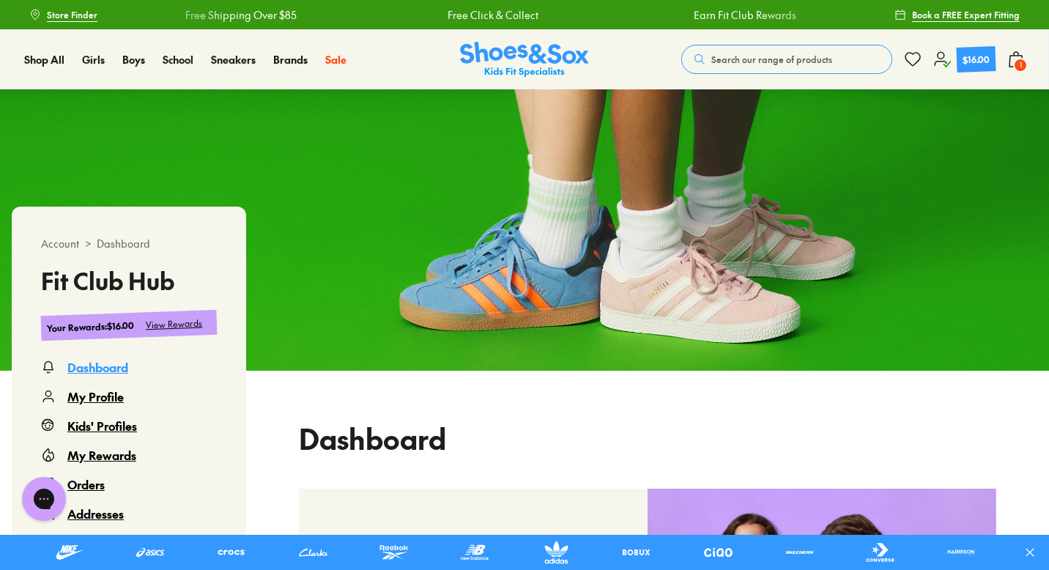
click at [1019, 58] on span "1" at bounding box center [1020, 65] width 15 height 15
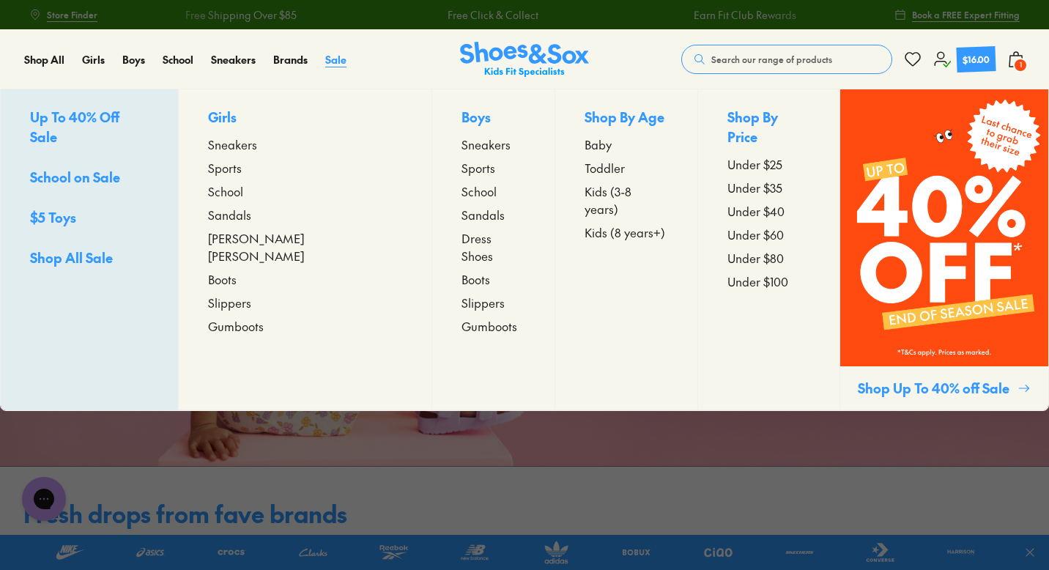
click at [341, 59] on span "Sale" at bounding box center [335, 59] width 21 height 15
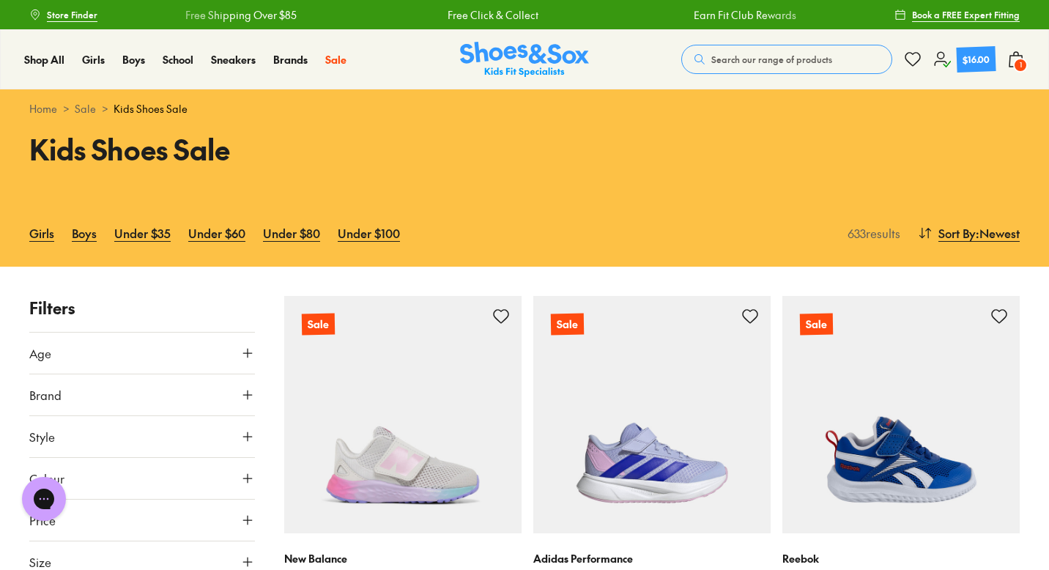
click at [1009, 65] on use at bounding box center [1015, 59] width 13 height 15
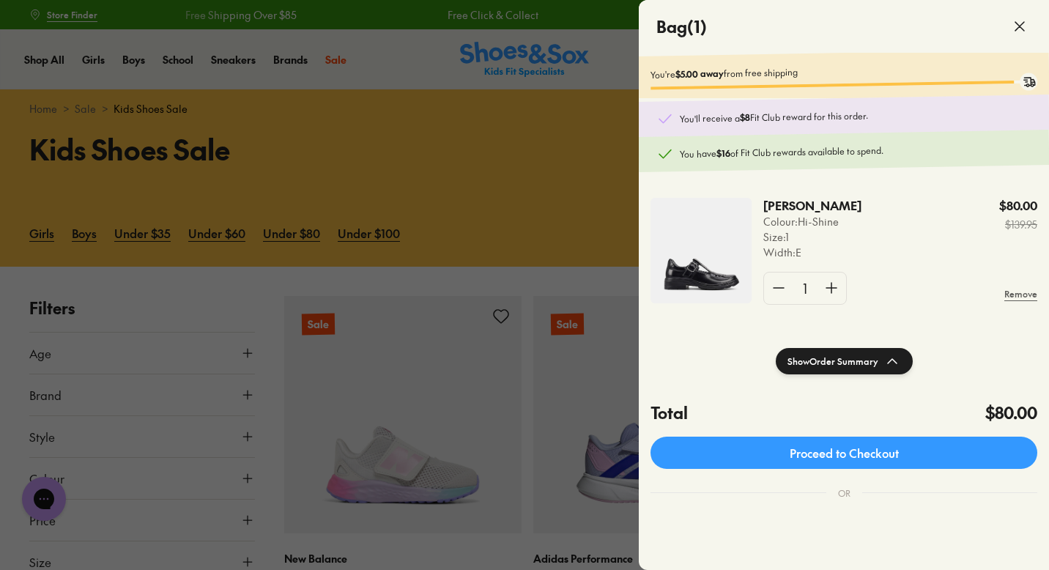
click at [494, 176] on div at bounding box center [524, 285] width 1049 height 570
